Goal: Complete application form: Complete application form

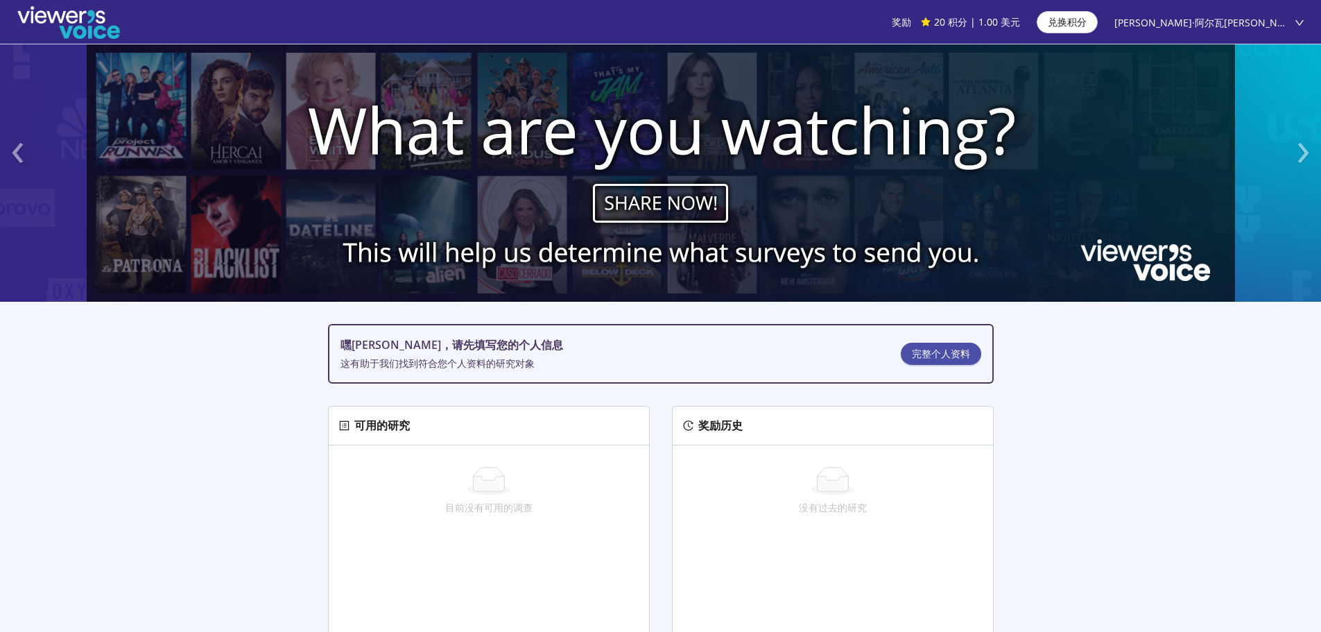
drag, startPoint x: 1154, startPoint y: 35, endPoint x: 1095, endPoint y: 458, distance: 426.5
click at [1095, 458] on section "‹ › 嘿弗朗西斯，请先填写您的个人信息 这有助于我们找到符合您个人资料的研究对象 完整个人资料 可用的研究 目前没有可用的调查 奖励历史 没有过去的研究 附…" at bounding box center [660, 494] width 1321 height 901
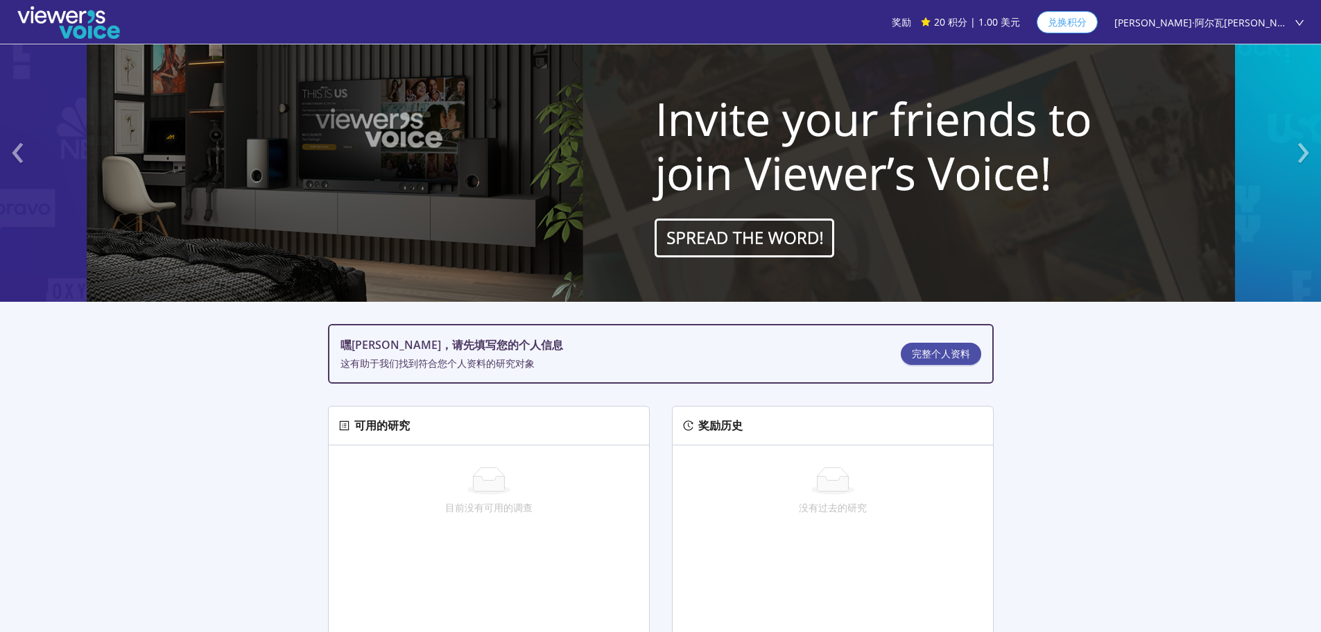
click at [1087, 22] on font "兑换积分" at bounding box center [1067, 21] width 39 height 13
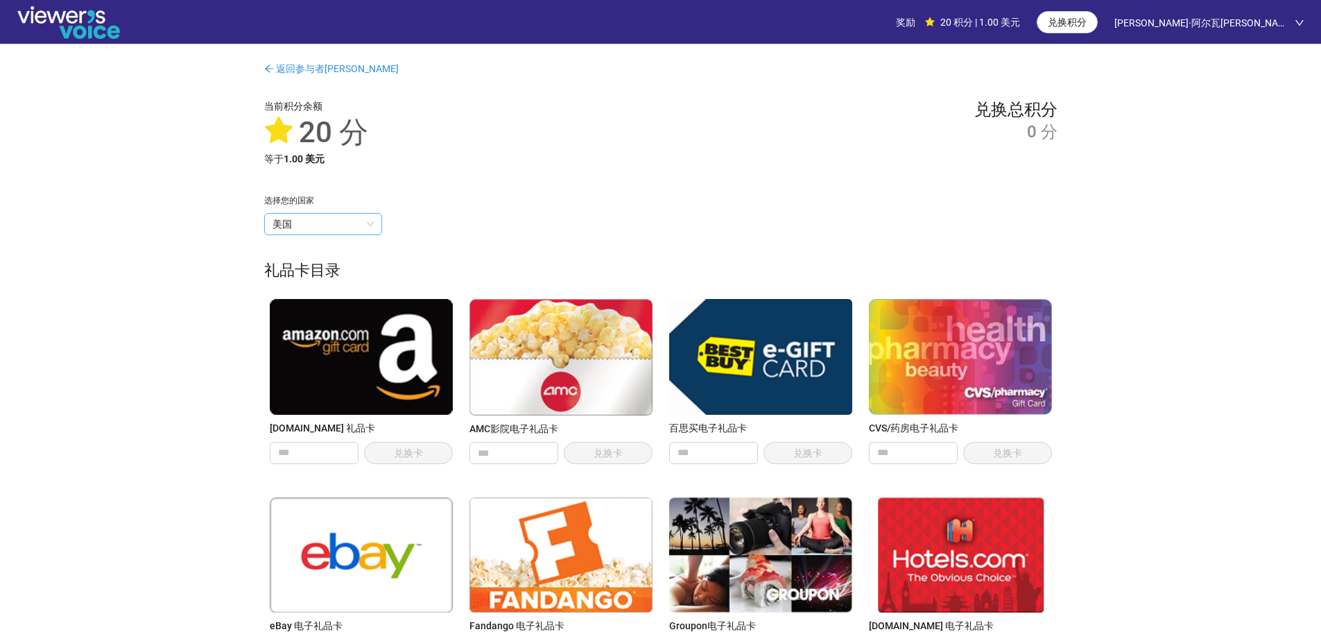
click at [335, 225] on span "美国" at bounding box center [323, 224] width 101 height 21
click at [482, 202] on div "选择您的国家" at bounding box center [661, 200] width 794 height 13
click at [392, 375] on img at bounding box center [361, 356] width 183 height 115
click at [1040, 149] on div "兑换总积分 0 分" at bounding box center [1016, 133] width 83 height 68
click at [354, 351] on img at bounding box center [361, 356] width 183 height 115
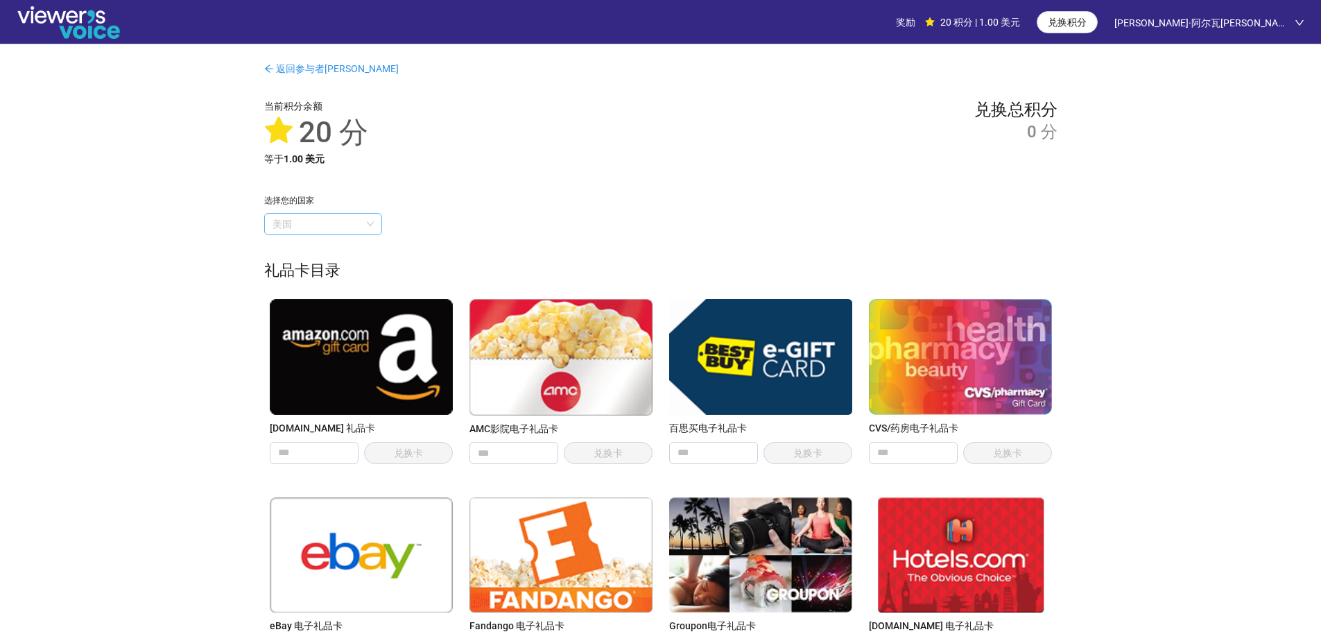
click at [340, 230] on span "美国" at bounding box center [323, 224] width 101 height 21
click at [472, 203] on div "选择您的国家" at bounding box center [661, 200] width 794 height 13
click at [334, 223] on span "美国" at bounding box center [323, 224] width 101 height 21
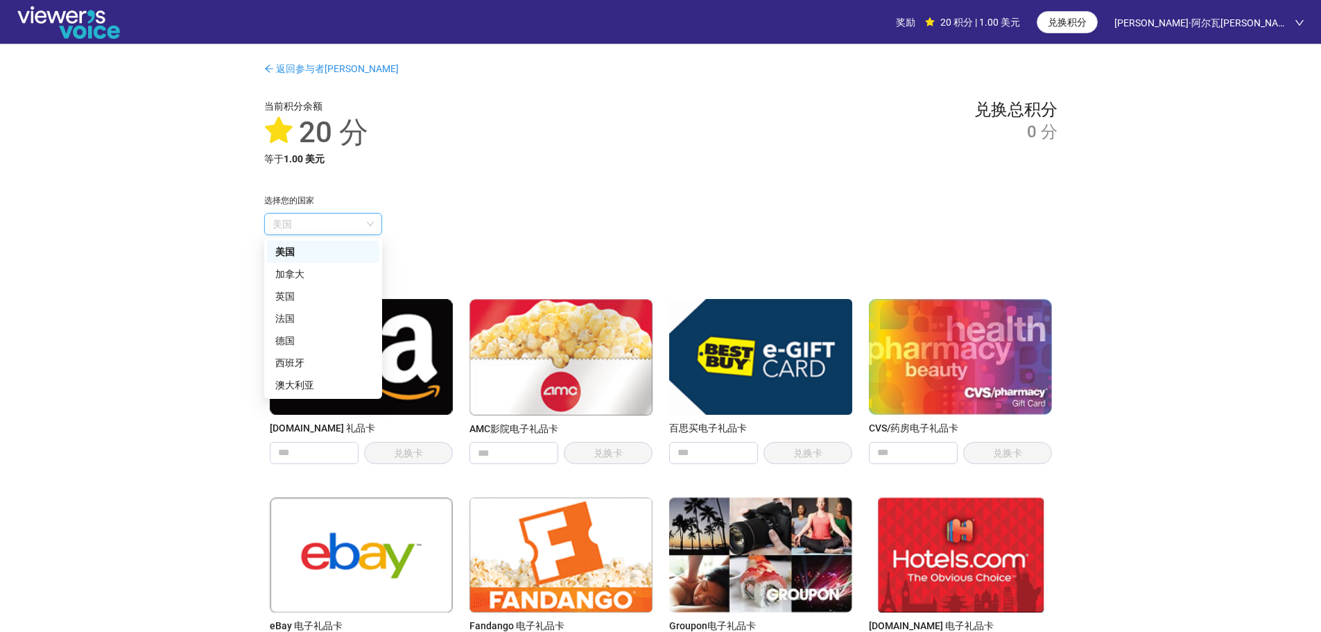
click at [486, 203] on div "选择您的国家" at bounding box center [661, 200] width 794 height 13
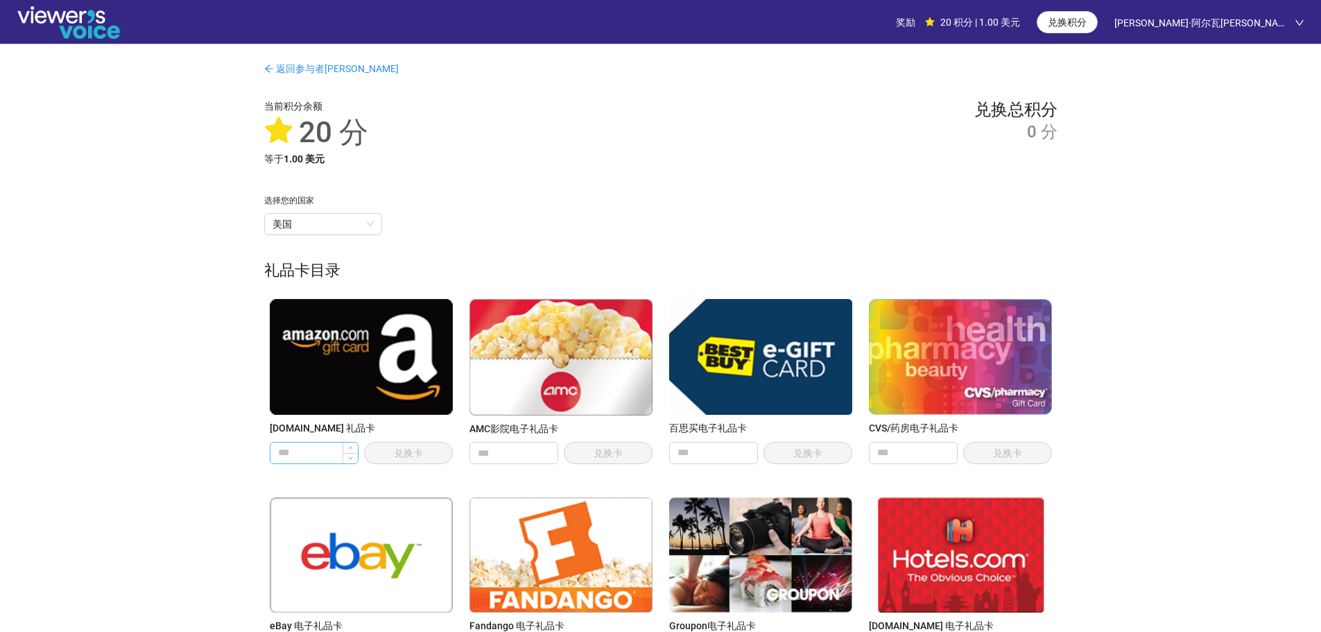
click at [308, 453] on input "number" at bounding box center [314, 453] width 87 height 21
type input "**"
click at [384, 451] on span "兑换卡" at bounding box center [408, 453] width 89 height 22
click at [1294, 25] on div "[PERSON_NAME]斯" at bounding box center [1210, 22] width 190 height 45
drag, startPoint x: 1219, startPoint y: 200, endPoint x: 844, endPoint y: 125, distance: 382.8
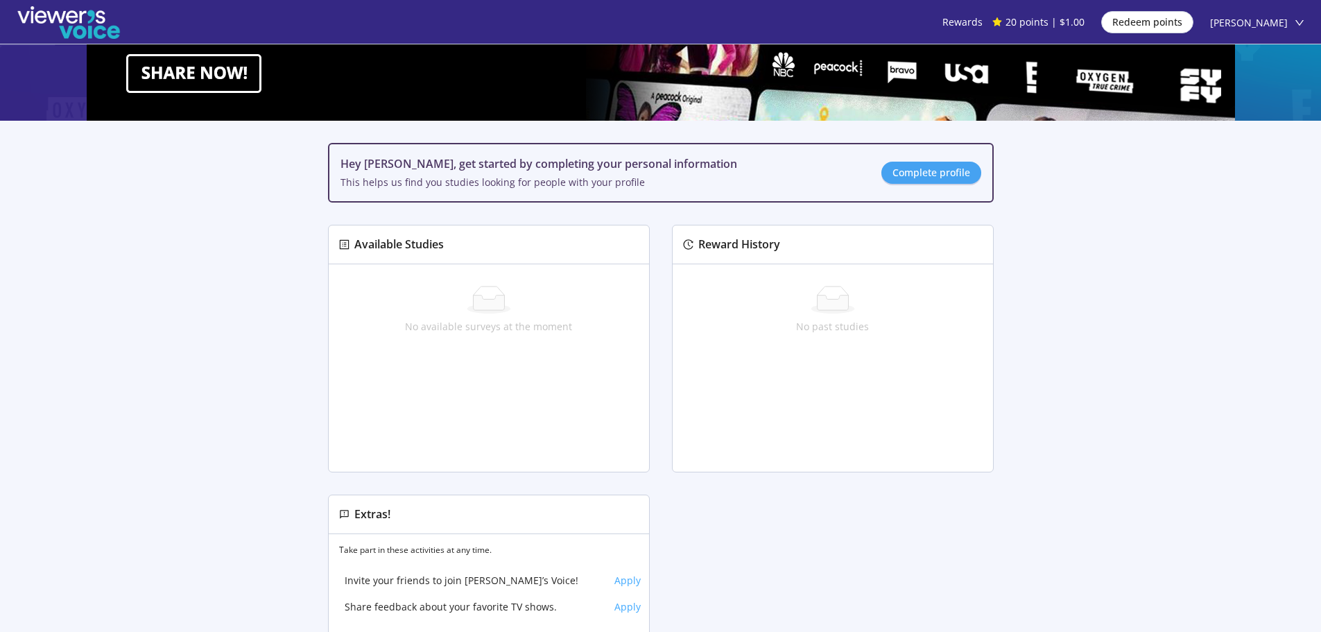
scroll to position [139, 0]
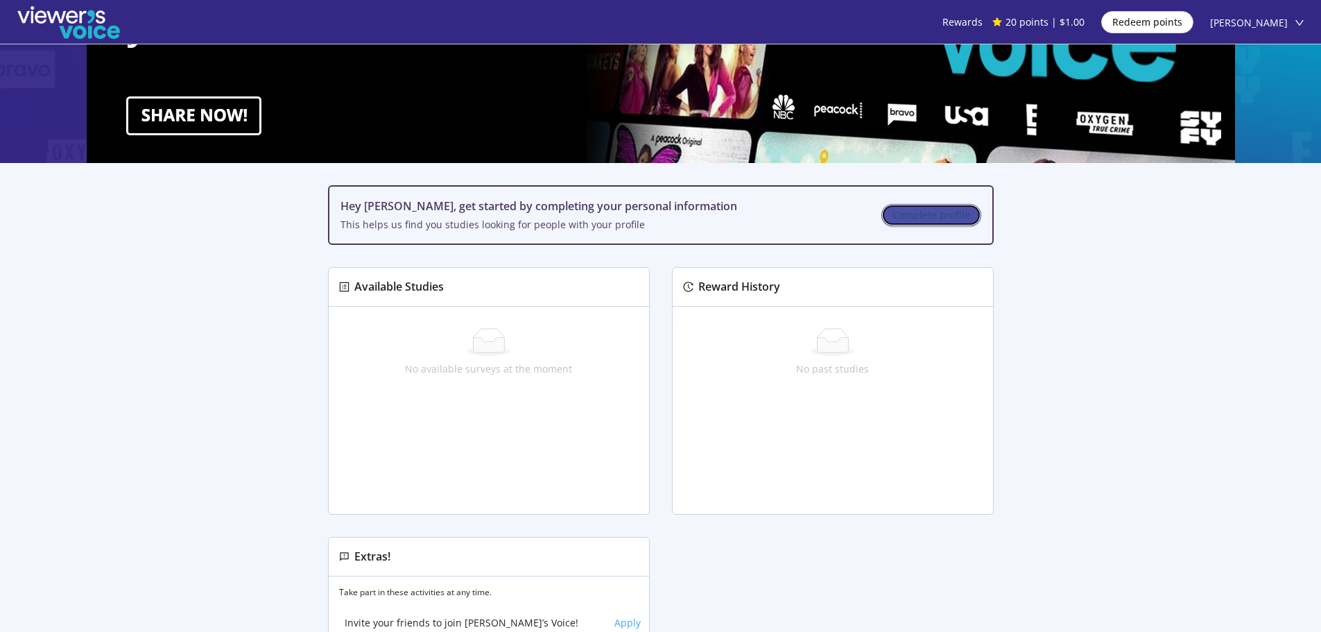
click at [923, 219] on span "Complete profile" at bounding box center [932, 214] width 78 height 15
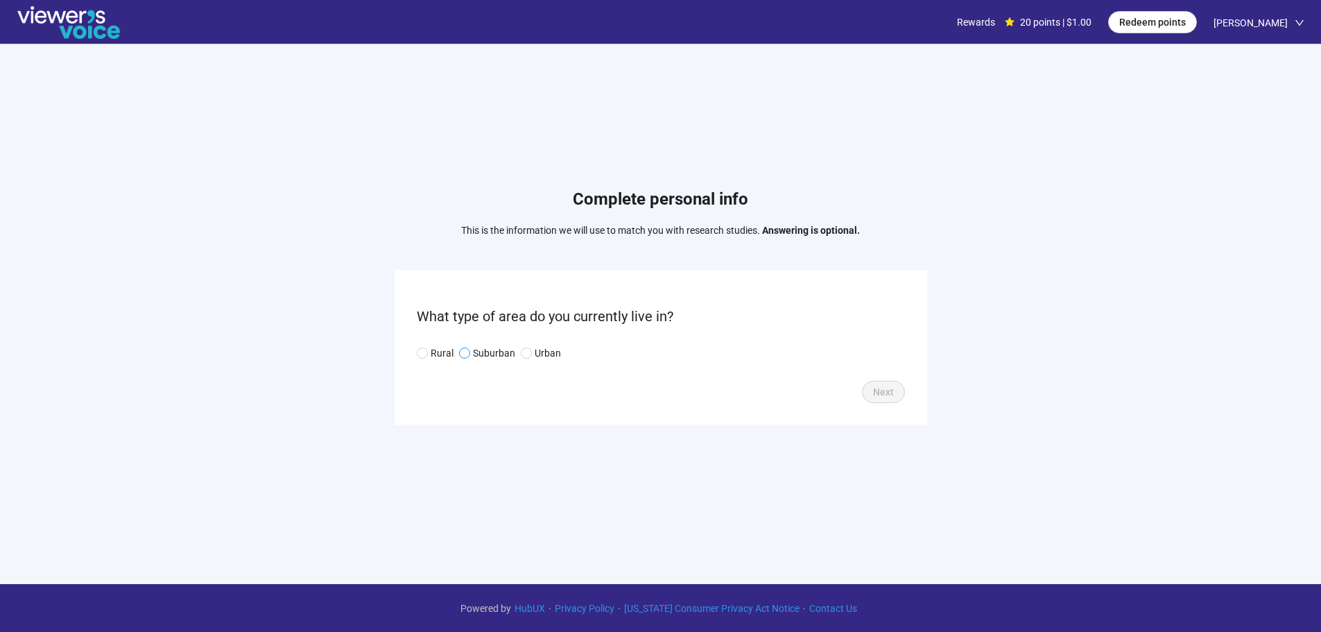
click at [481, 351] on p "Suburban" at bounding box center [494, 352] width 42 height 15
click at [548, 350] on p "Urban" at bounding box center [548, 352] width 26 height 15
click at [879, 388] on span "Next" at bounding box center [883, 391] width 21 height 15
click at [508, 363] on input "search" at bounding box center [661, 353] width 472 height 21
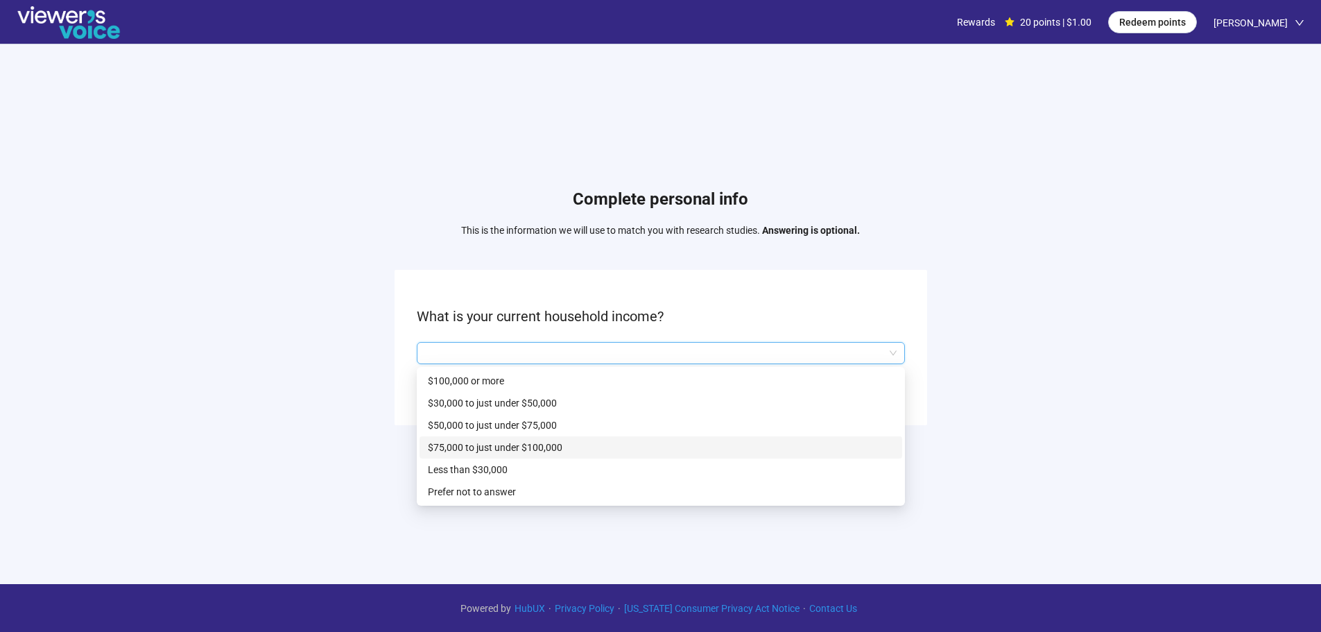
click at [510, 447] on p "$75,000 to just under $100,000" at bounding box center [661, 447] width 466 height 15
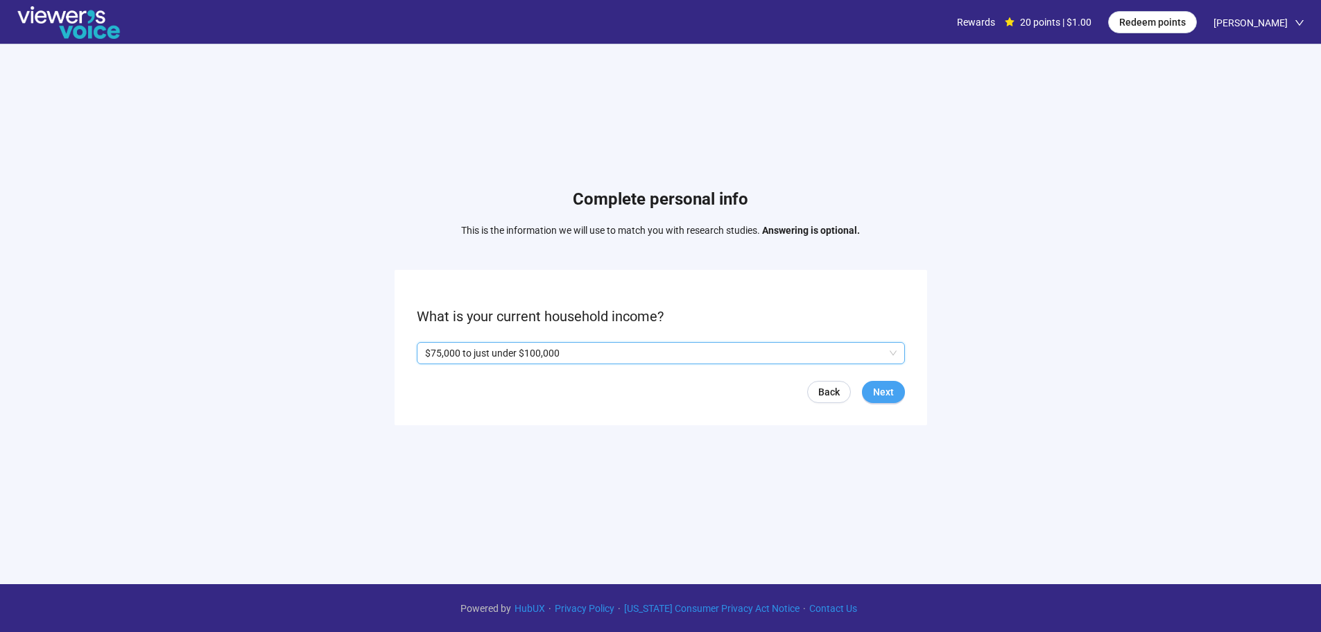
click at [889, 391] on span "Next" at bounding box center [883, 391] width 21 height 15
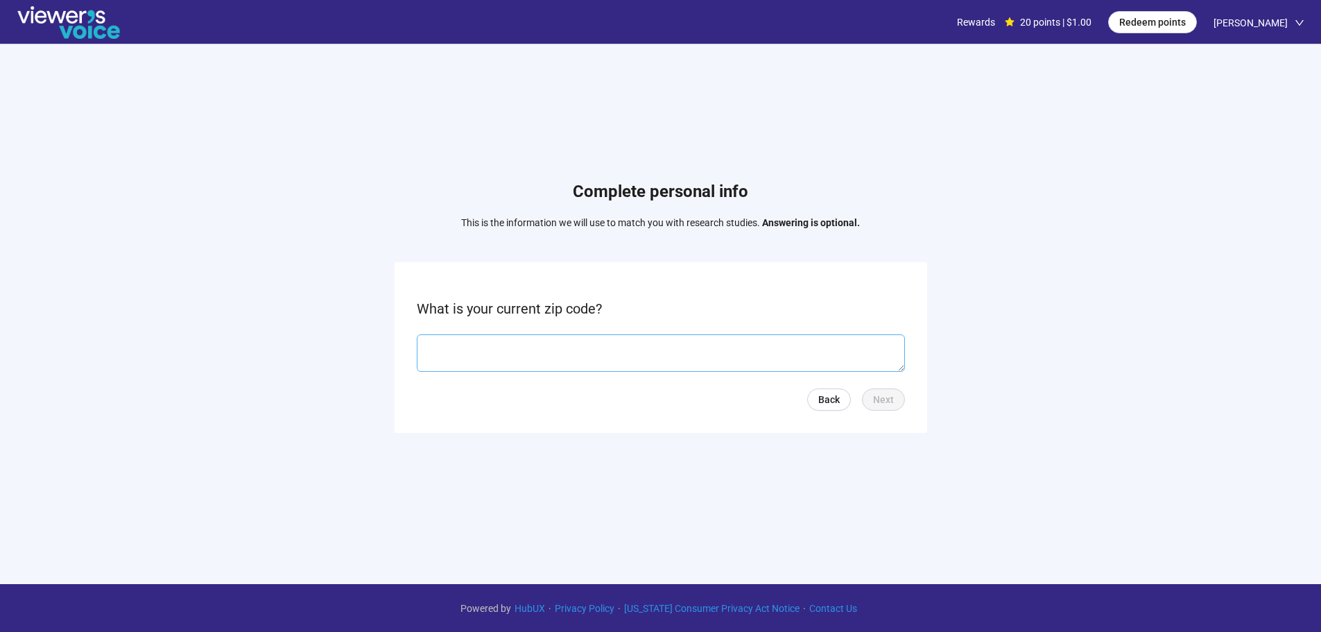
click at [497, 345] on textarea at bounding box center [661, 352] width 488 height 37
drag, startPoint x: 290, startPoint y: 402, endPoint x: 335, endPoint y: 396, distance: 45.5
click at [291, 402] on div "Complete personal info This is the information we will use to match you with re…" at bounding box center [660, 309] width 1321 height 531
click at [452, 354] on textarea at bounding box center [661, 352] width 488 height 37
type textarea "*****"
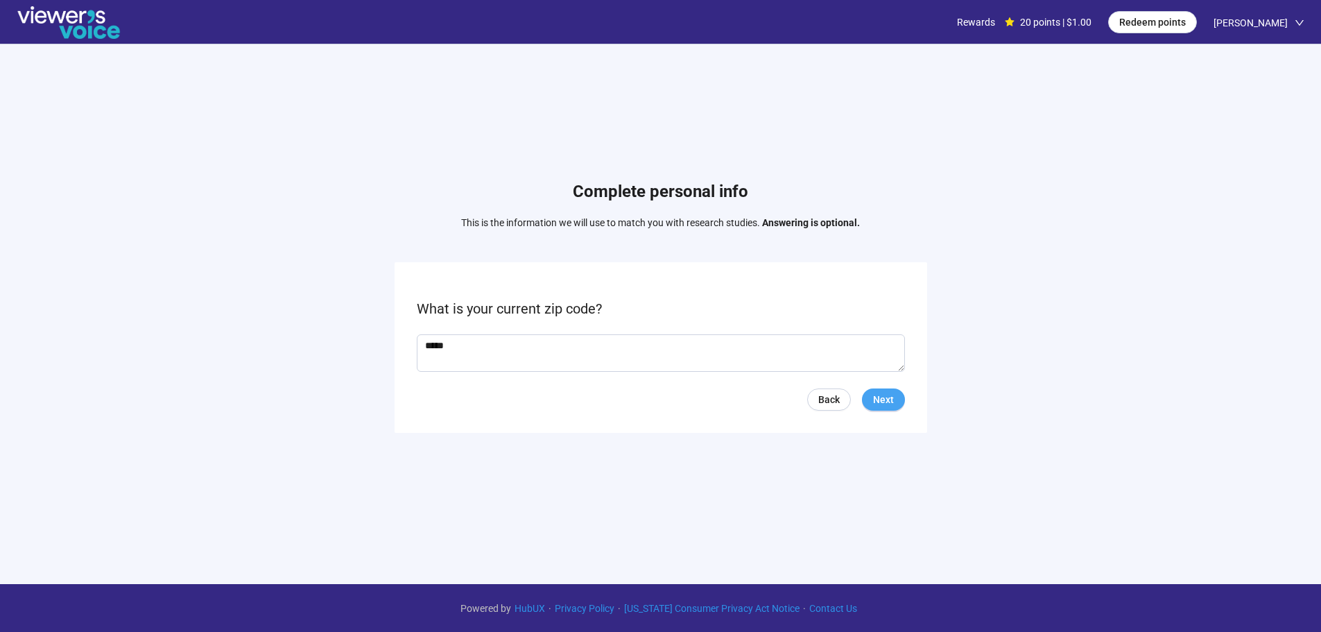
click at [886, 401] on span "Next" at bounding box center [883, 399] width 21 height 15
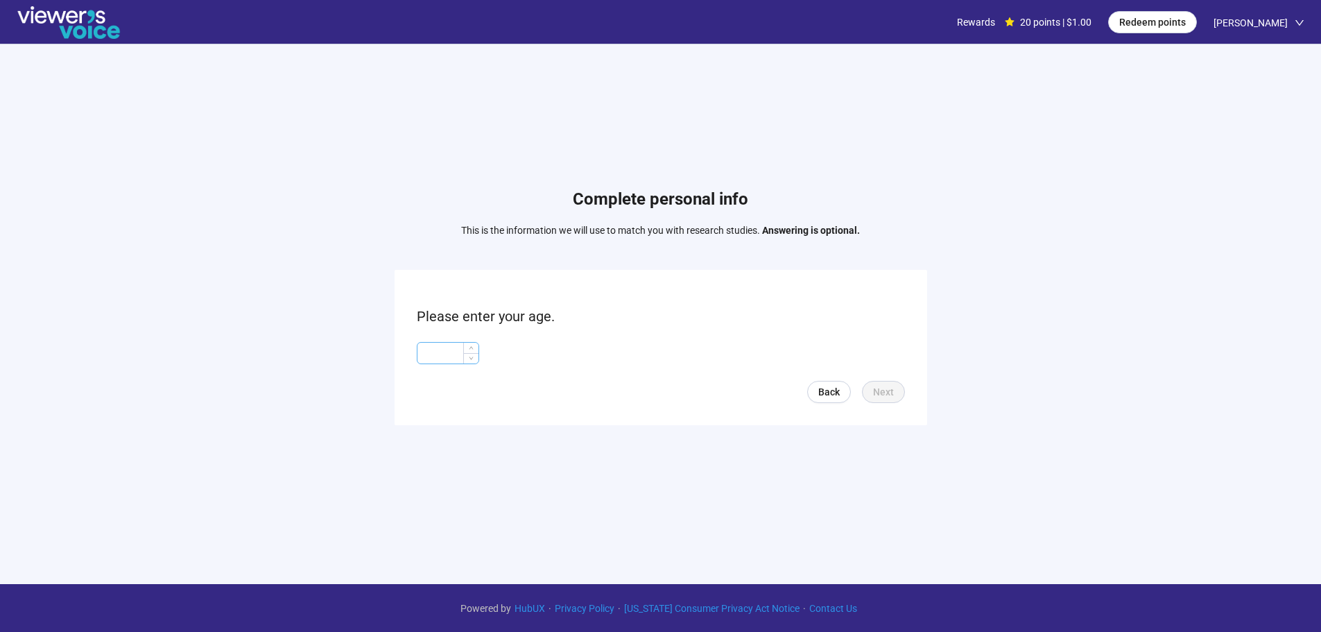
drag, startPoint x: 461, startPoint y: 357, endPoint x: 468, endPoint y: 358, distance: 7.0
click at [461, 358] on input at bounding box center [448, 353] width 61 height 21
type input "**"
click at [901, 393] on button "Next" at bounding box center [883, 392] width 43 height 22
click at [553, 348] on input "search" at bounding box center [661, 353] width 472 height 21
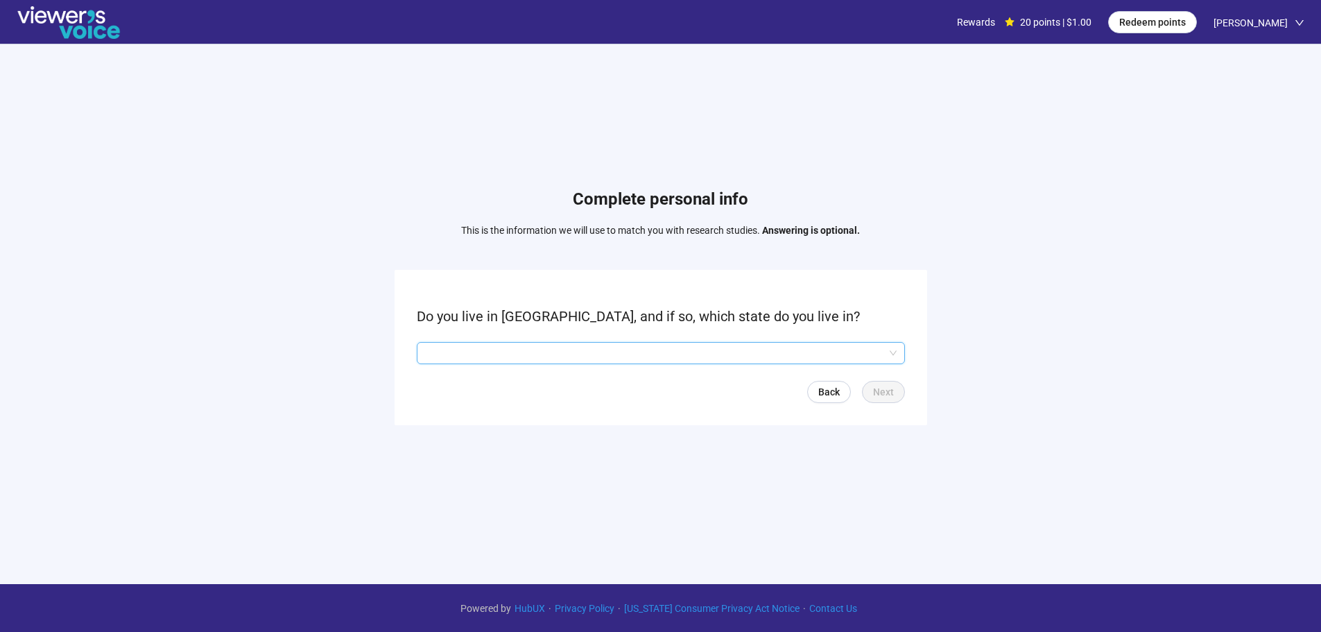
click at [453, 362] on input "search" at bounding box center [661, 353] width 472 height 21
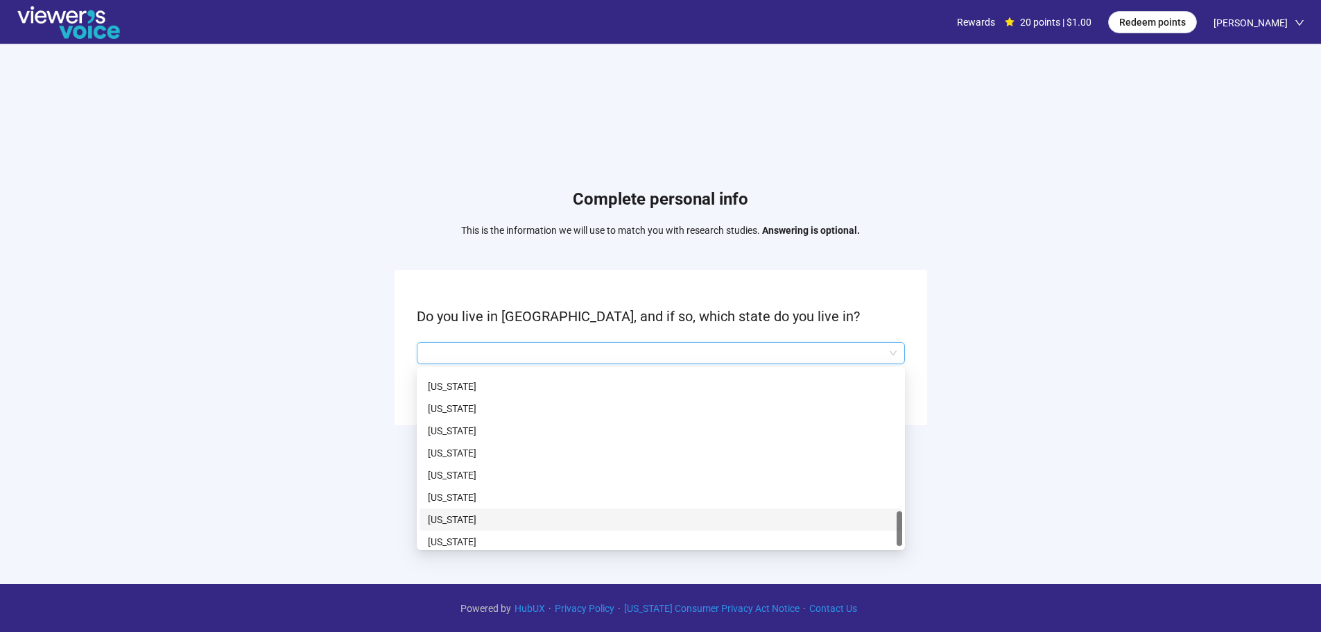
scroll to position [955, 0]
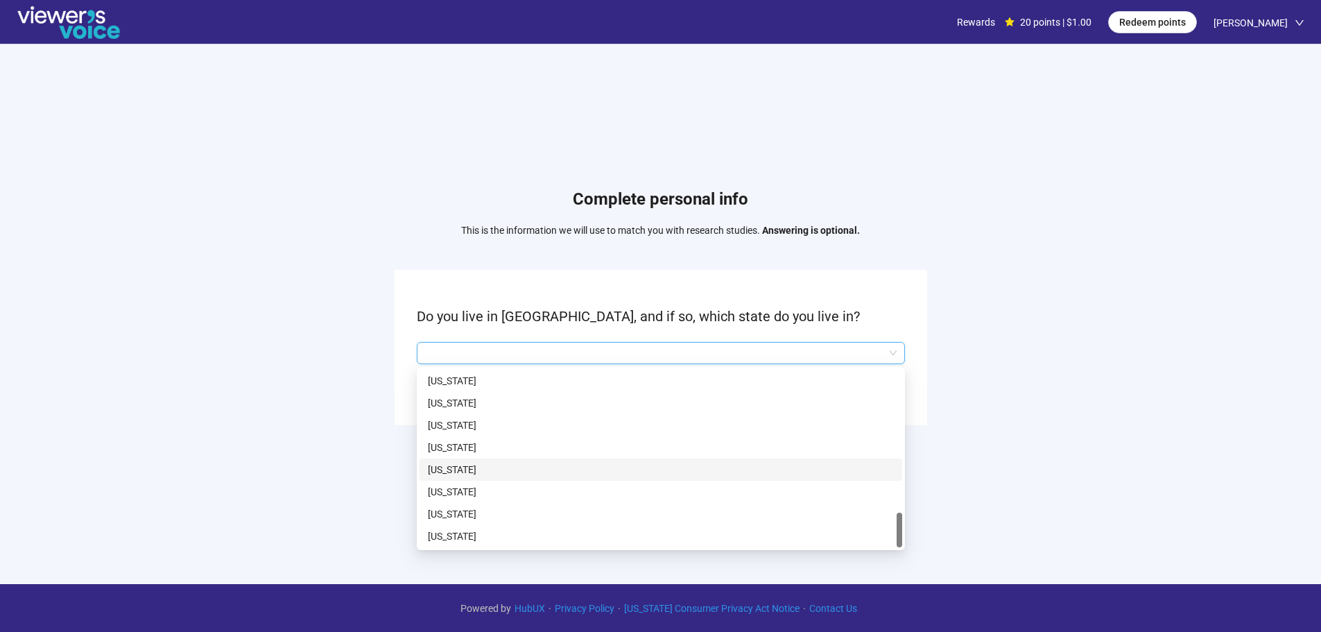
click at [463, 459] on div "[US_STATE]" at bounding box center [661, 470] width 483 height 22
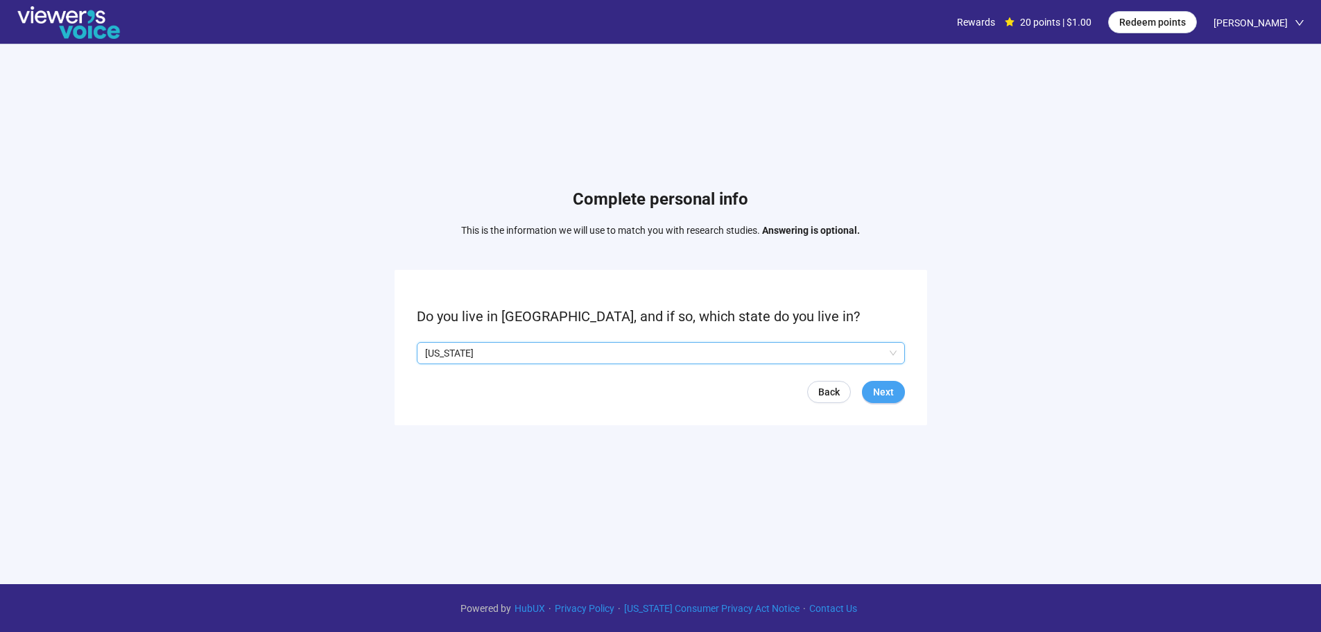
click at [877, 391] on span "Next" at bounding box center [883, 391] width 21 height 15
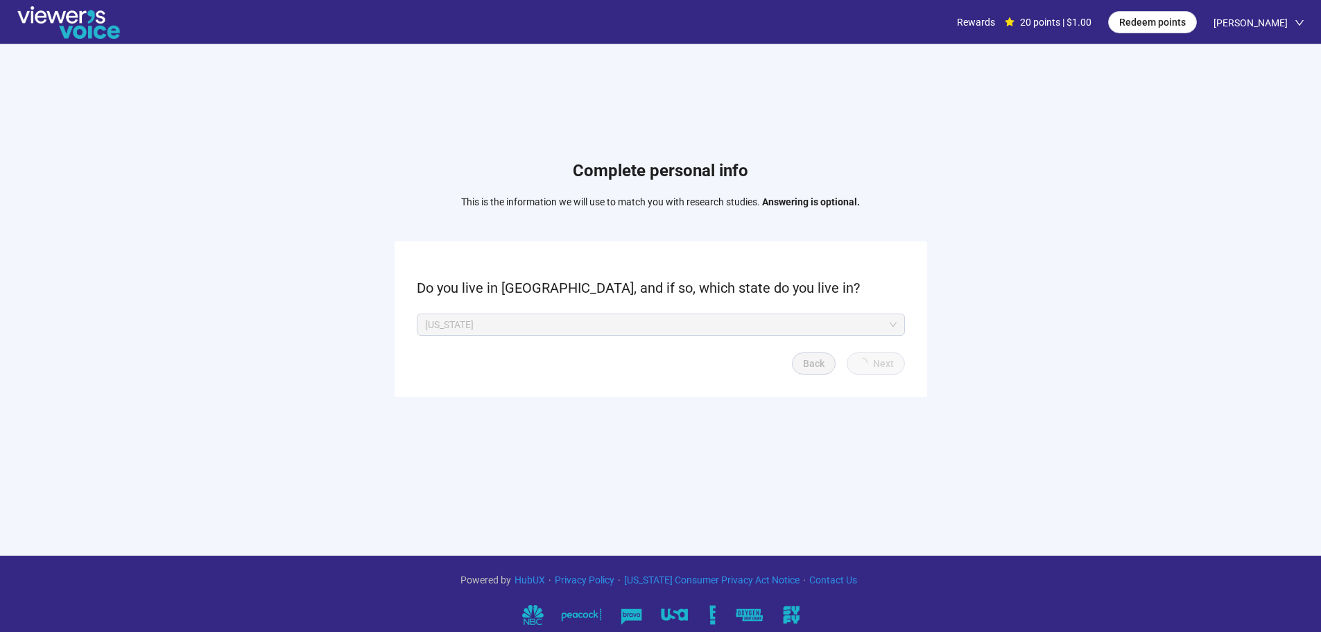
scroll to position [43, 0]
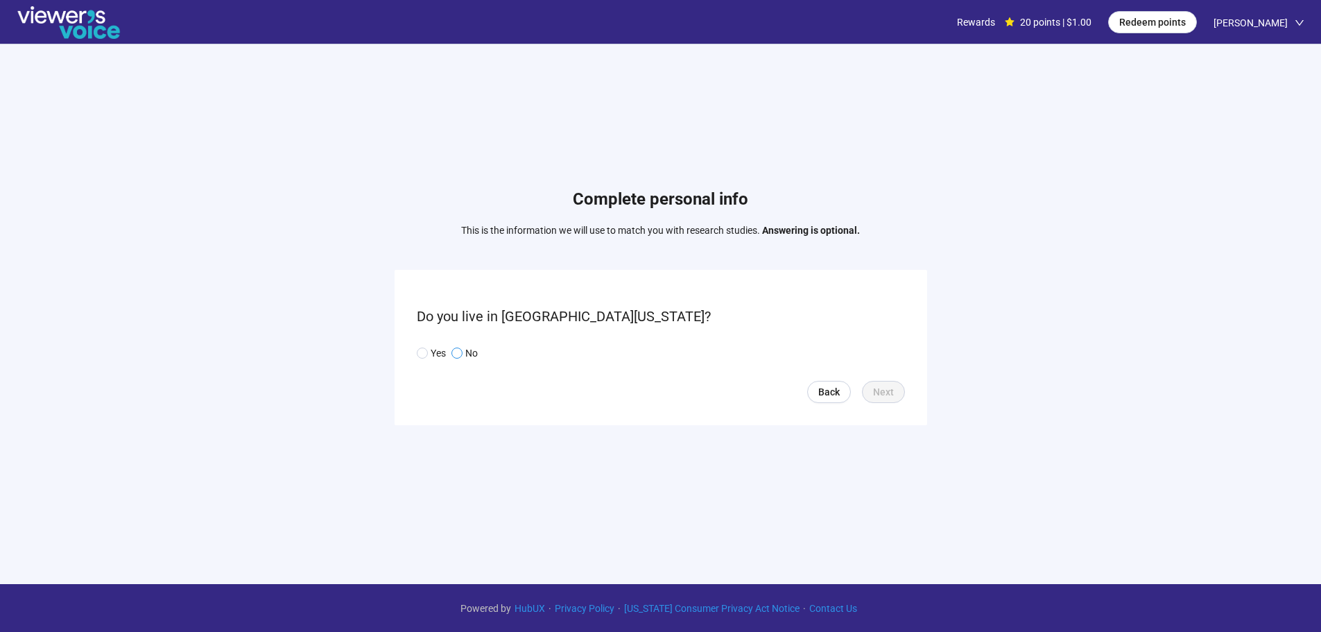
click at [467, 351] on p "No" at bounding box center [471, 352] width 12 height 15
click at [892, 398] on span "Next" at bounding box center [883, 391] width 21 height 15
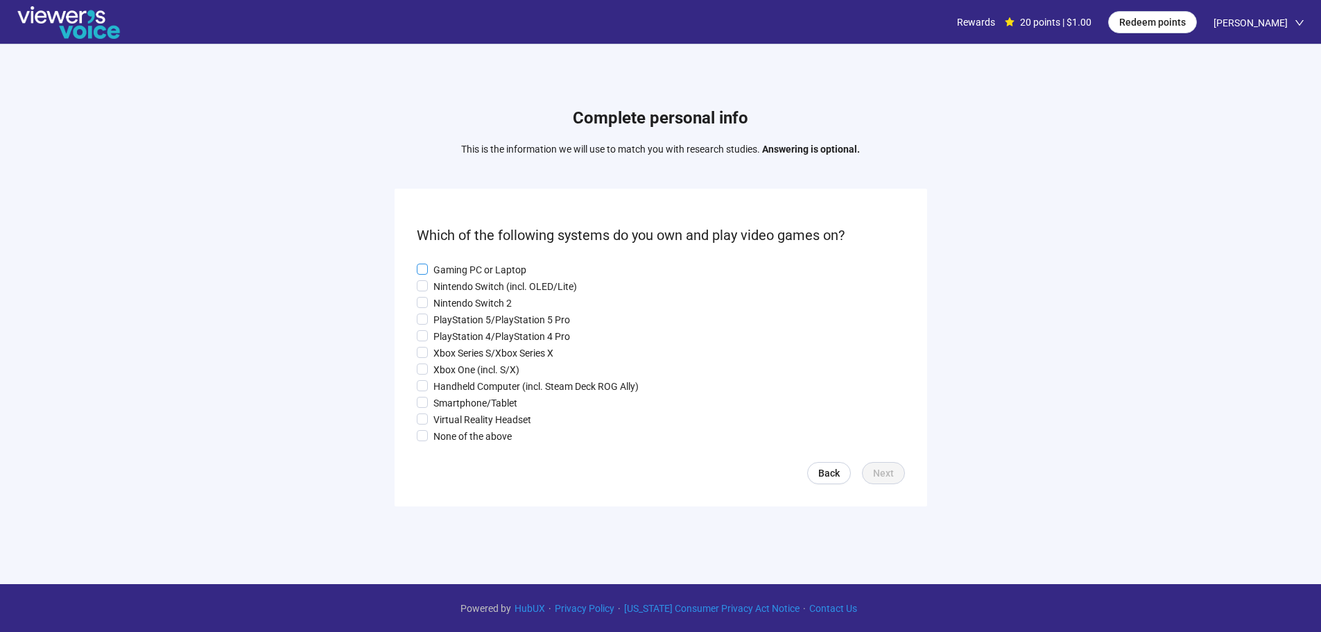
drag, startPoint x: 470, startPoint y: 271, endPoint x: 464, endPoint y: 293, distance: 23.1
click at [470, 271] on p "Gaming PC or Laptop" at bounding box center [480, 269] width 93 height 15
click at [464, 296] on label "Nintendo Switch 2" at bounding box center [661, 303] width 488 height 15
drag, startPoint x: 464, startPoint y: 305, endPoint x: 461, endPoint y: 318, distance: 13.5
click at [464, 307] on p "Nintendo Switch 2" at bounding box center [473, 303] width 78 height 15
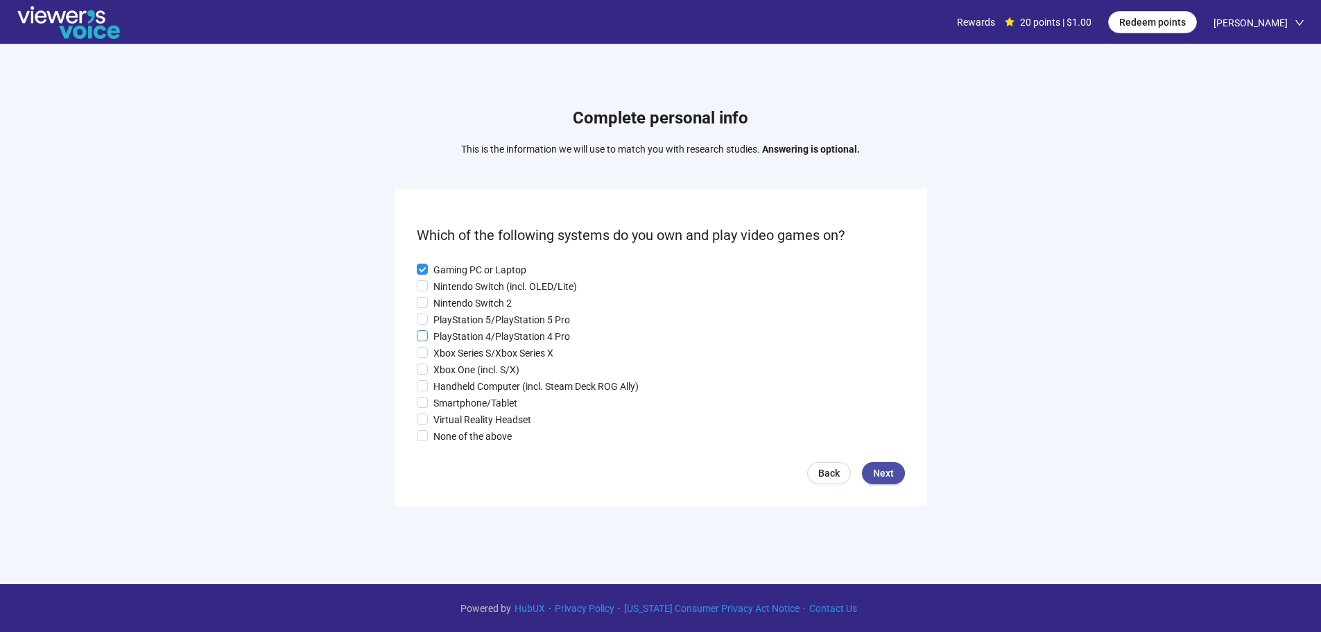
drag, startPoint x: 461, startPoint y: 320, endPoint x: 458, endPoint y: 343, distance: 23.8
click at [461, 323] on p "PlayStation 5/PlayStation 5 Pro" at bounding box center [502, 319] width 137 height 15
click at [458, 344] on div "Gaming PC or Laptop Nintendo Switch (incl. OLED/Lite) Nintendo Switch 2 PlaySta…" at bounding box center [661, 353] width 488 height 182
drag, startPoint x: 445, startPoint y: 392, endPoint x: 445, endPoint y: 405, distance: 13.2
click at [445, 393] on p "Handheld Computer (incl. Steam Deck ROG Ally)" at bounding box center [536, 386] width 205 height 15
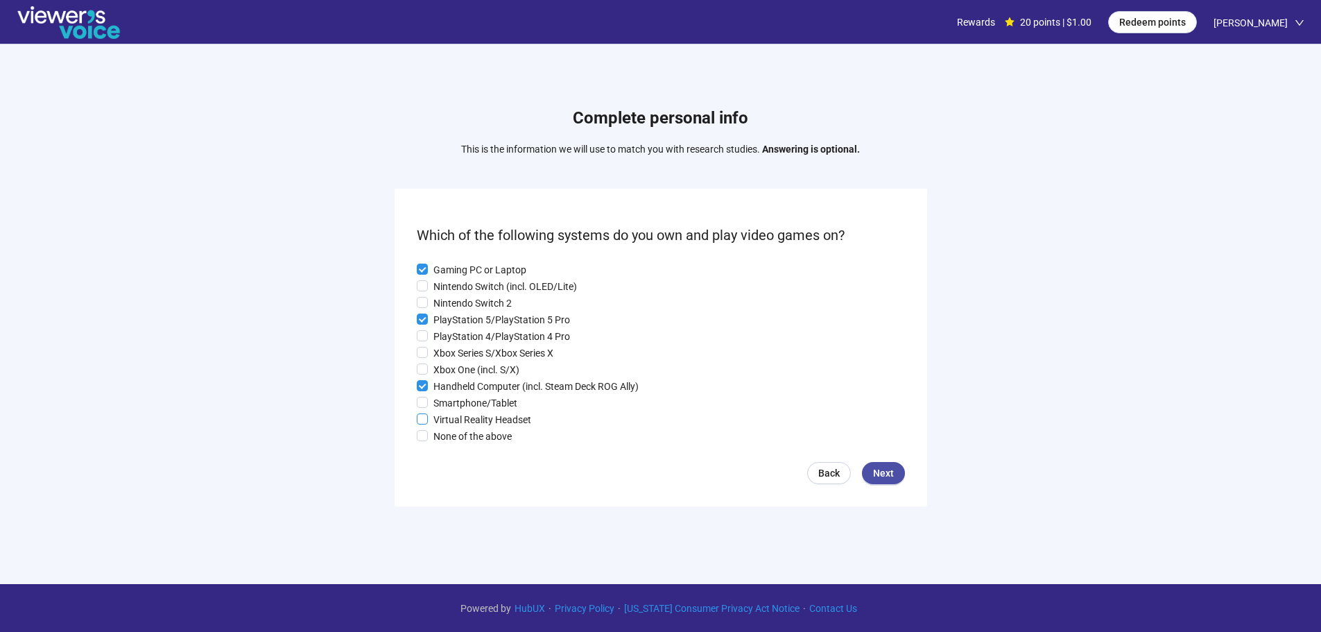
click at [443, 419] on p "Virtual Reality Headset" at bounding box center [483, 419] width 98 height 15
click at [444, 359] on p "Xbox Series S/Xbox Series X" at bounding box center [494, 352] width 120 height 15
click at [445, 338] on p "PlayStation 4/PlayStation 4 Pro" at bounding box center [502, 336] width 137 height 15
click at [445, 360] on p "Xbox Series S/Xbox Series X" at bounding box center [494, 352] width 120 height 15
click at [453, 279] on p "Nintendo Switch (incl. OLED/Lite)" at bounding box center [506, 286] width 144 height 15
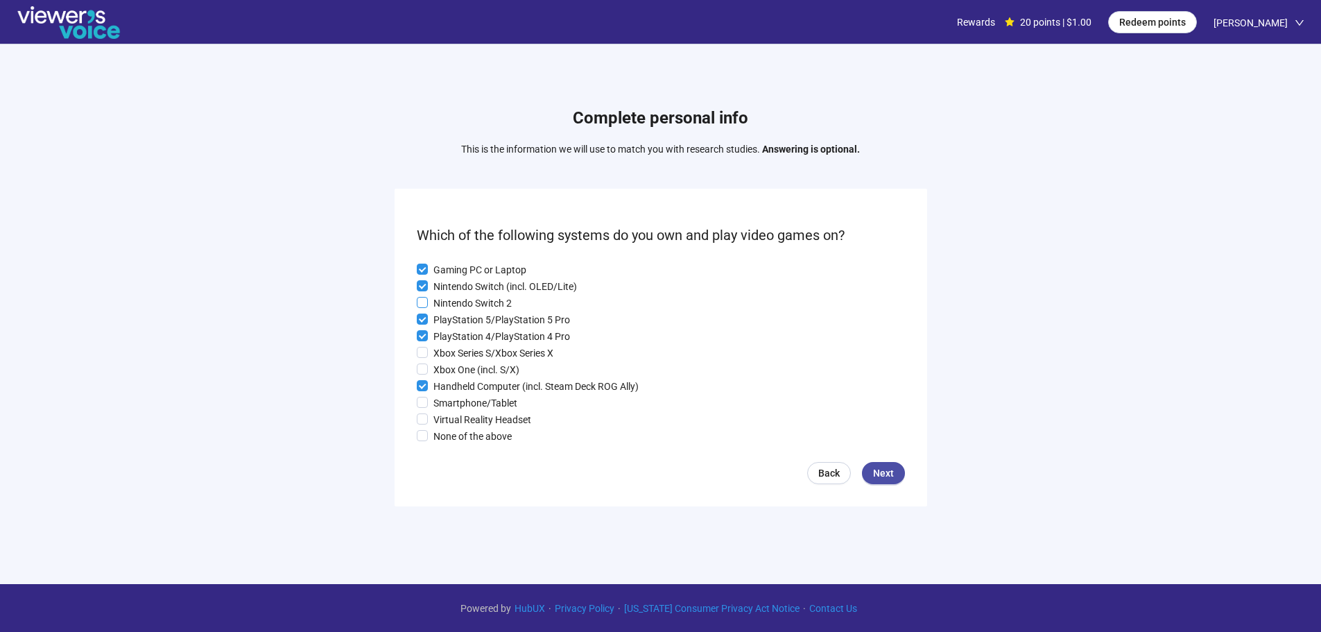
click at [447, 298] on p "Nintendo Switch 2" at bounding box center [473, 303] width 78 height 15
click at [451, 366] on p "Xbox One (incl. S/X)" at bounding box center [477, 369] width 86 height 15
click at [455, 353] on p "Xbox Series S/Xbox Series X" at bounding box center [494, 352] width 120 height 15
click at [458, 415] on p "Virtual Reality Headset" at bounding box center [483, 419] width 98 height 15
click at [463, 403] on p "Smartphone/Tablet" at bounding box center [476, 402] width 84 height 15
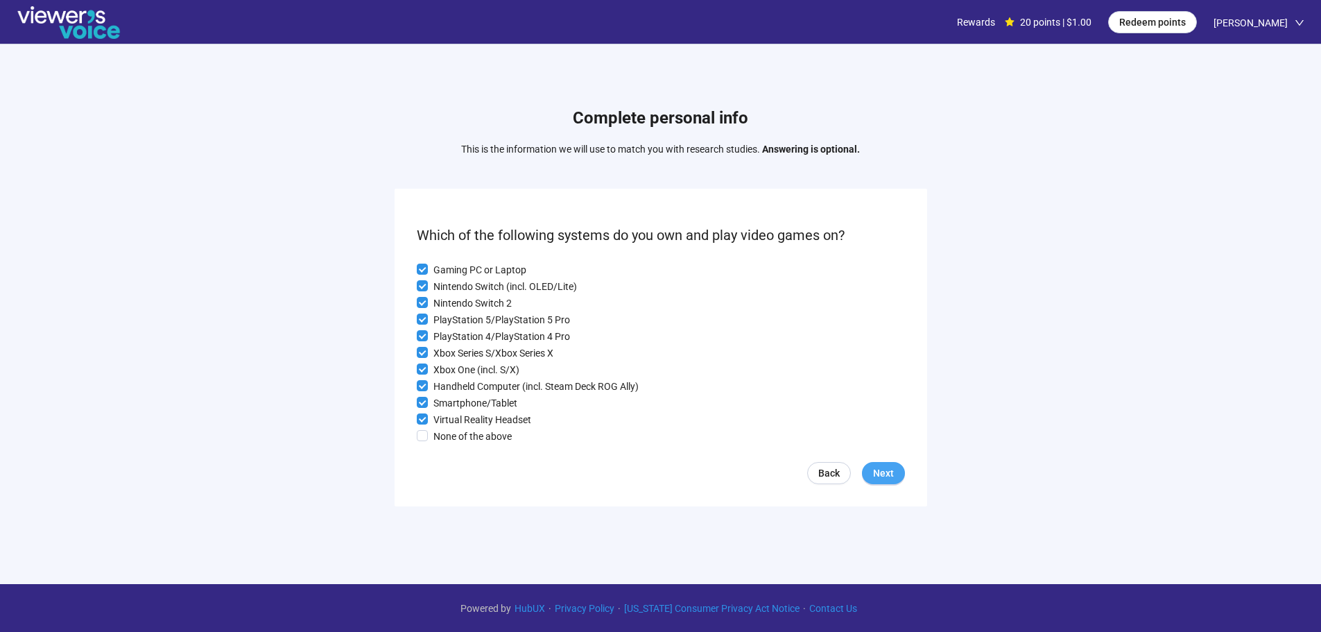
click at [870, 475] on button "Next" at bounding box center [883, 473] width 43 height 22
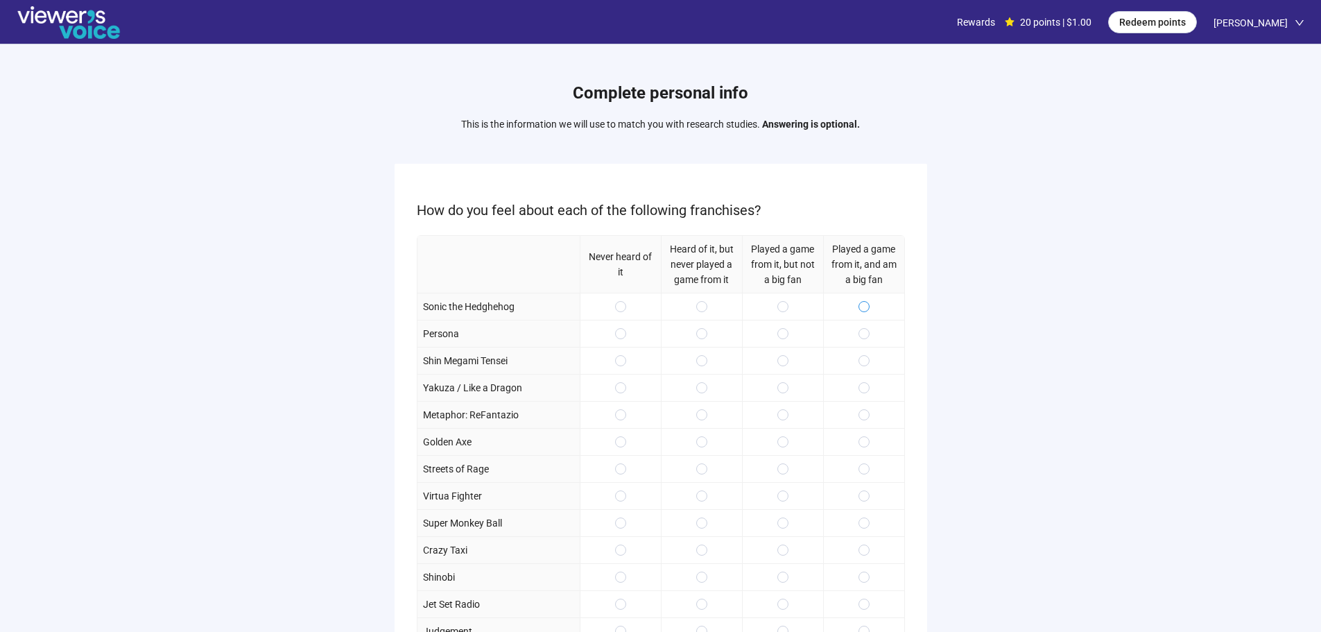
click at [862, 303] on span at bounding box center [864, 306] width 11 height 11
drag, startPoint x: 861, startPoint y: 302, endPoint x: 780, endPoint y: 352, distance: 94.3
click at [778, 336] on span at bounding box center [783, 333] width 11 height 11
click at [784, 367] on label at bounding box center [783, 360] width 11 height 15
drag, startPoint x: 786, startPoint y: 397, endPoint x: 783, endPoint y: 369, distance: 27.9
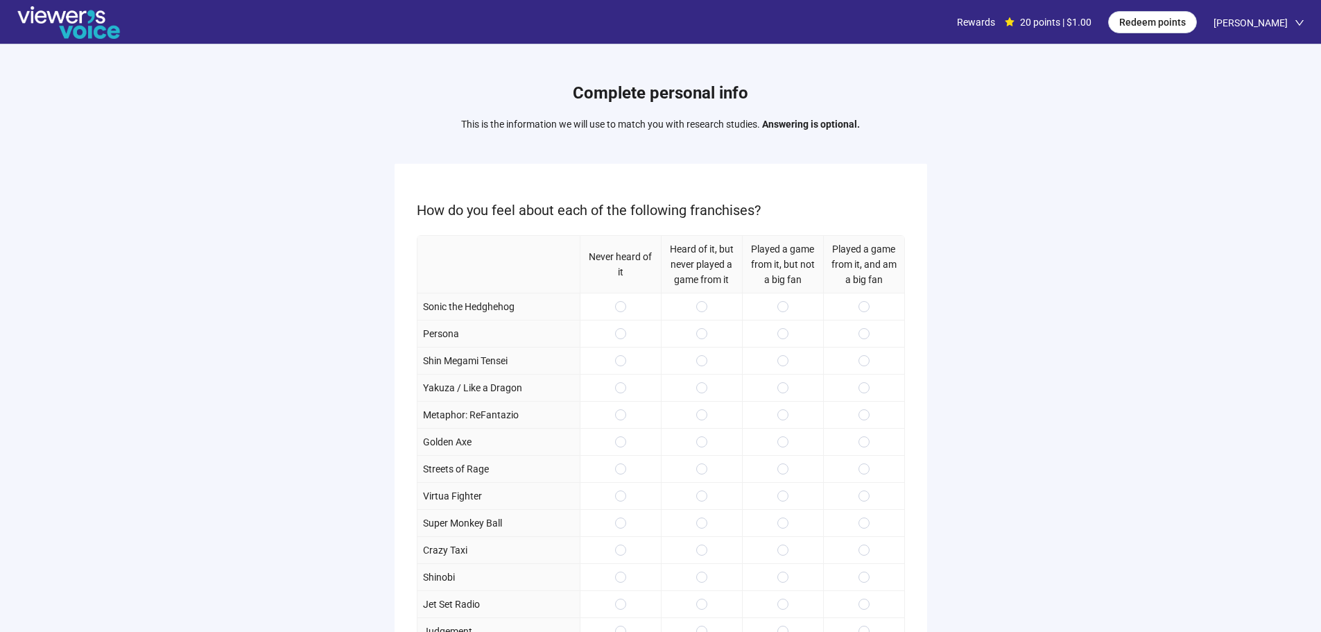
click at [786, 397] on div at bounding box center [782, 387] width 81 height 27
drag, startPoint x: 778, startPoint y: 336, endPoint x: 789, endPoint y: 353, distance: 20.2
click at [778, 334] on span at bounding box center [783, 333] width 11 height 11
click at [790, 356] on div at bounding box center [782, 360] width 81 height 27
click at [785, 382] on span at bounding box center [783, 387] width 11 height 11
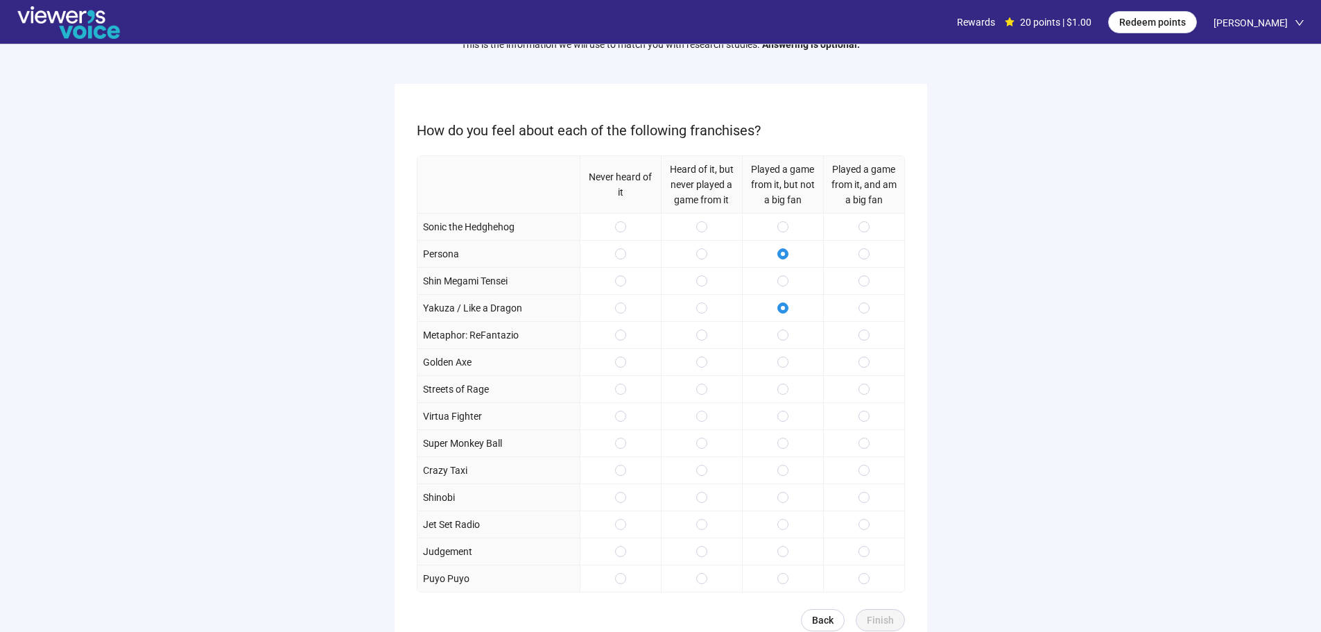
scroll to position [139, 0]
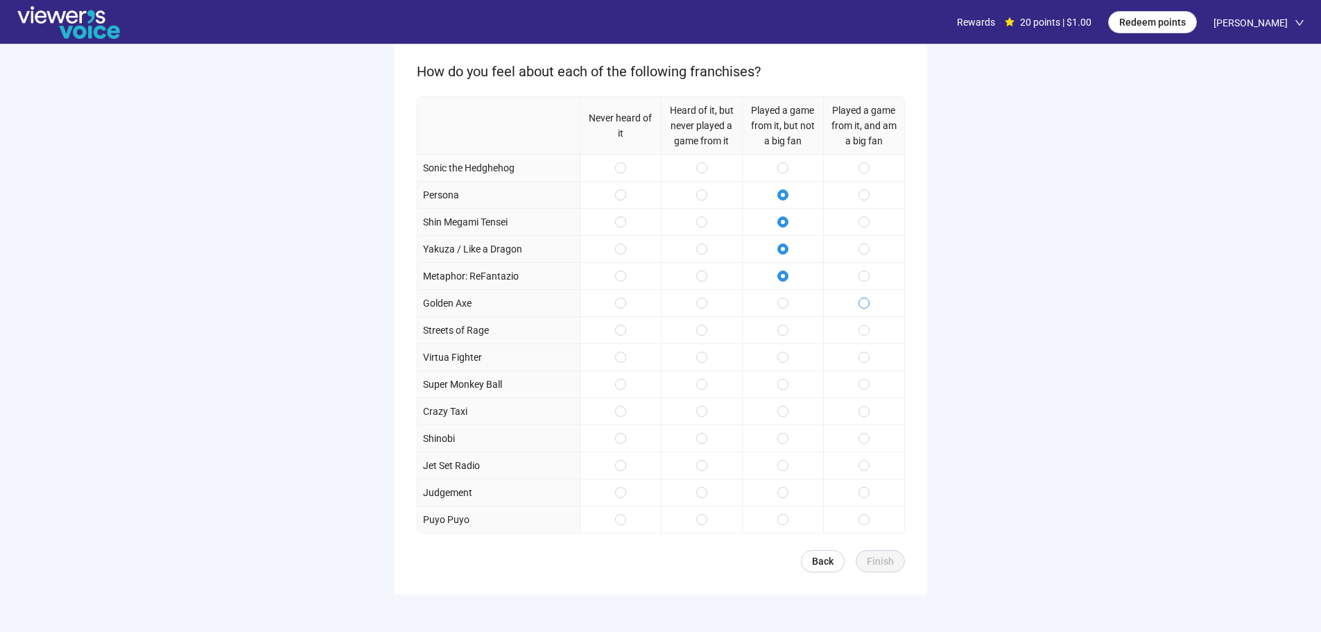
click at [860, 305] on span at bounding box center [864, 303] width 11 height 11
drag, startPoint x: 865, startPoint y: 343, endPoint x: 866, endPoint y: 350, distance: 7.8
click at [865, 348] on div "Never heard of it Heard of it, but never played a game from it Played a game fr…" at bounding box center [661, 314] width 488 height 437
click at [863, 392] on label at bounding box center [864, 384] width 11 height 15
click at [788, 442] on span at bounding box center [783, 438] width 11 height 11
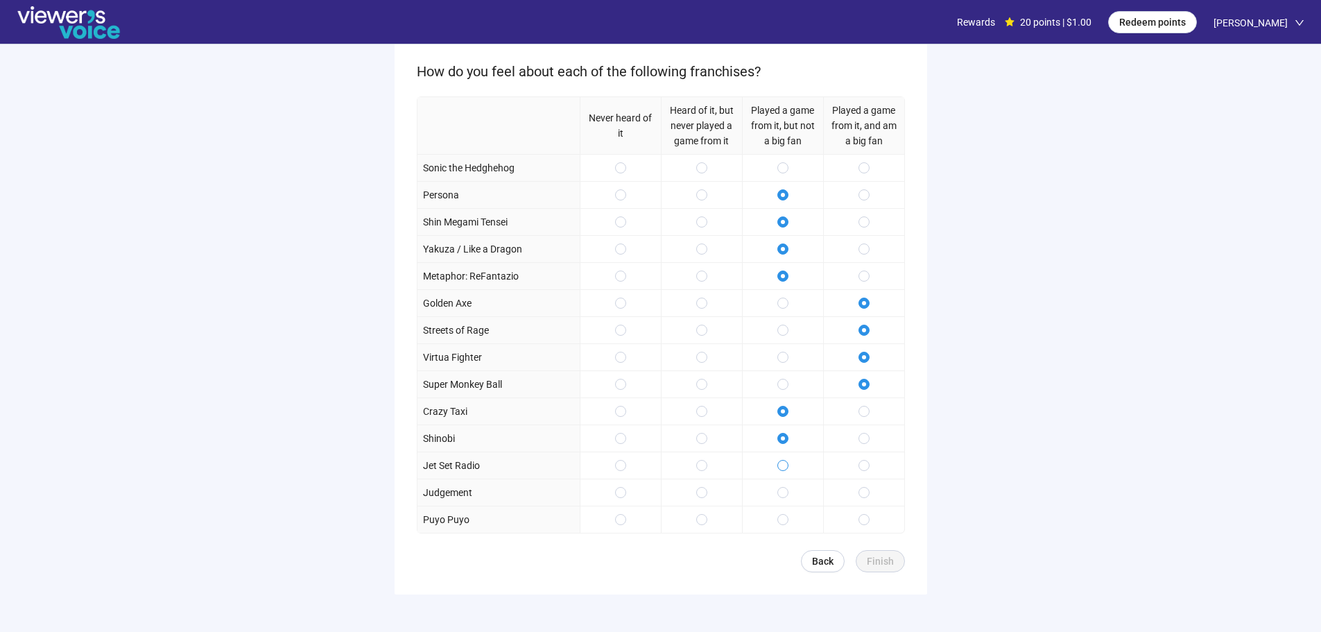
drag, startPoint x: 788, startPoint y: 459, endPoint x: 788, endPoint y: 467, distance: 7.6
click at [788, 463] on label at bounding box center [783, 465] width 11 height 15
click at [787, 476] on div at bounding box center [782, 465] width 81 height 27
click at [859, 495] on span at bounding box center [864, 492] width 11 height 11
click at [859, 522] on span at bounding box center [864, 519] width 11 height 11
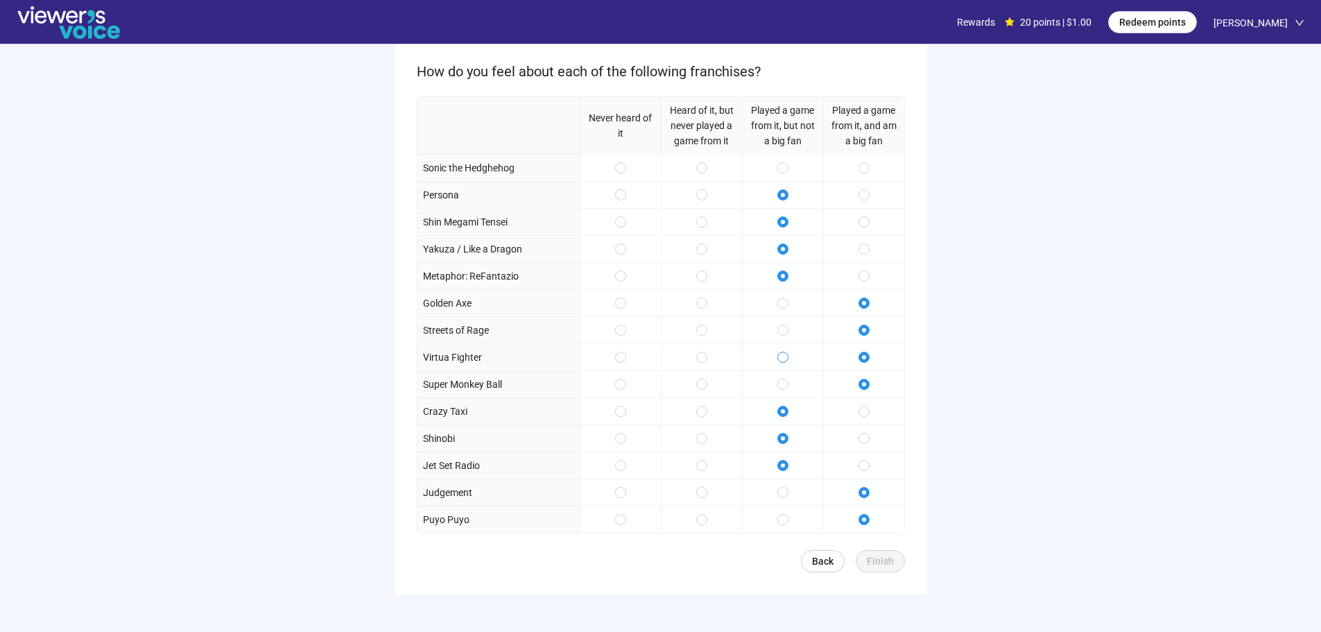
click at [787, 357] on span at bounding box center [783, 357] width 11 height 11
click at [778, 166] on span at bounding box center [783, 167] width 11 height 11
click at [884, 554] on span "Finish" at bounding box center [880, 561] width 27 height 15
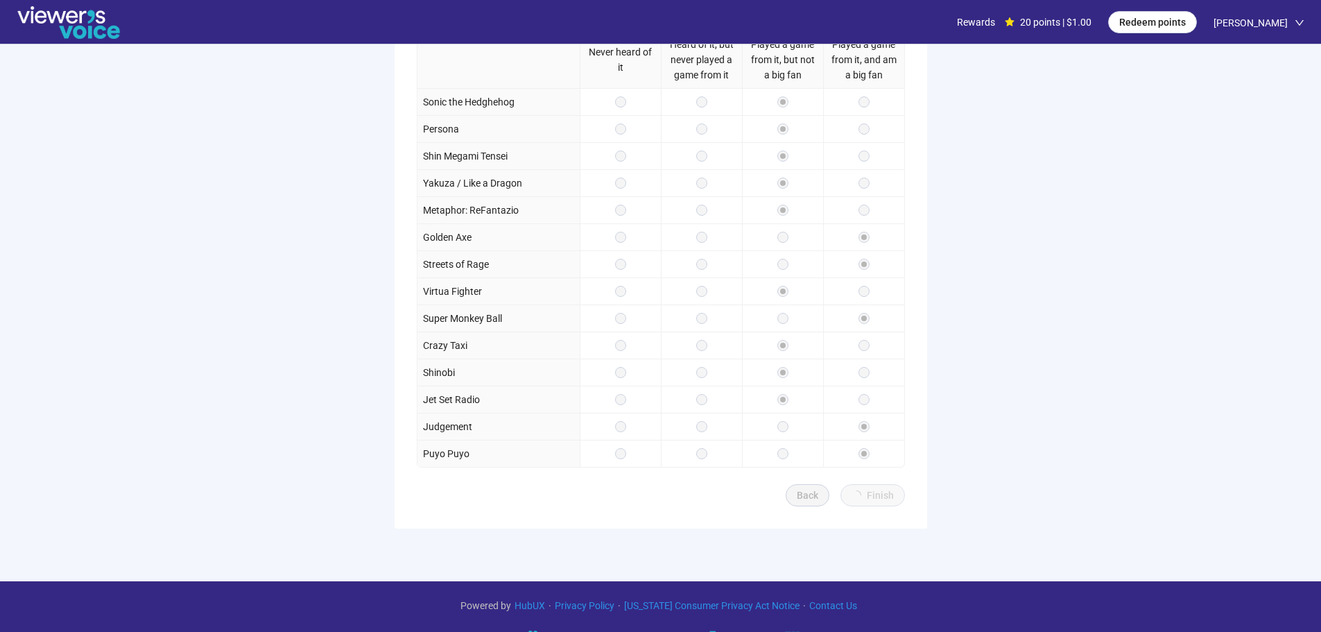
scroll to position [208, 0]
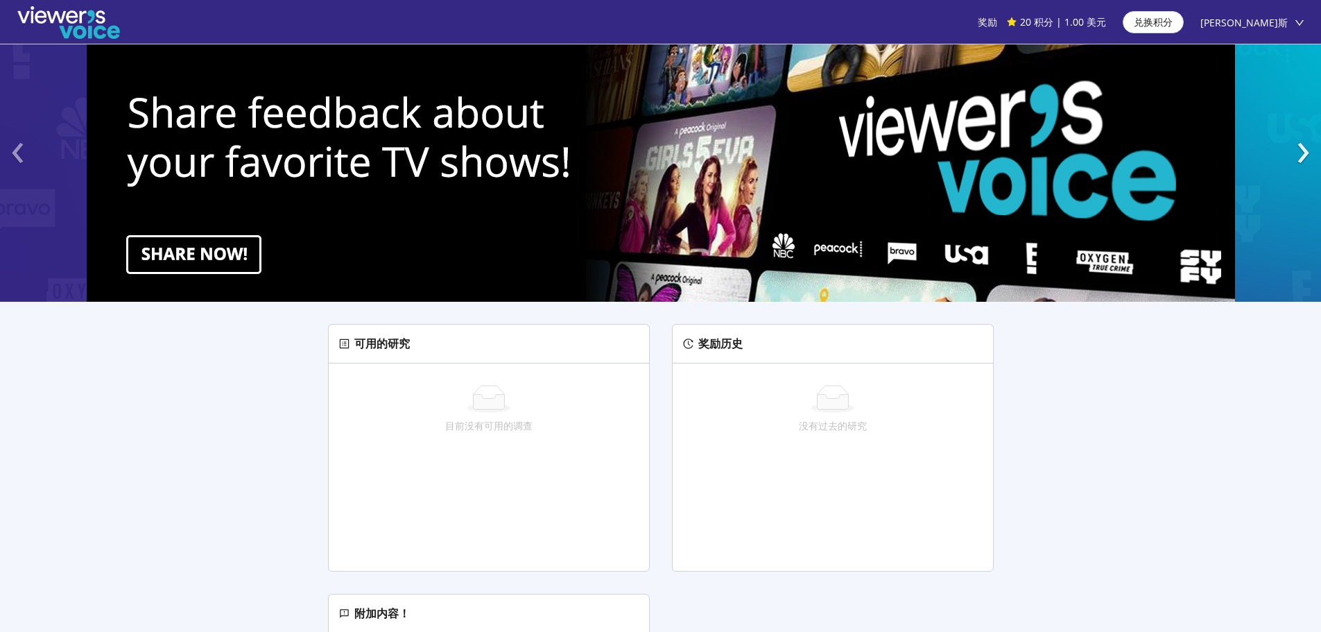
click at [1294, 150] on link "›" at bounding box center [1275, 205] width 92 height 193
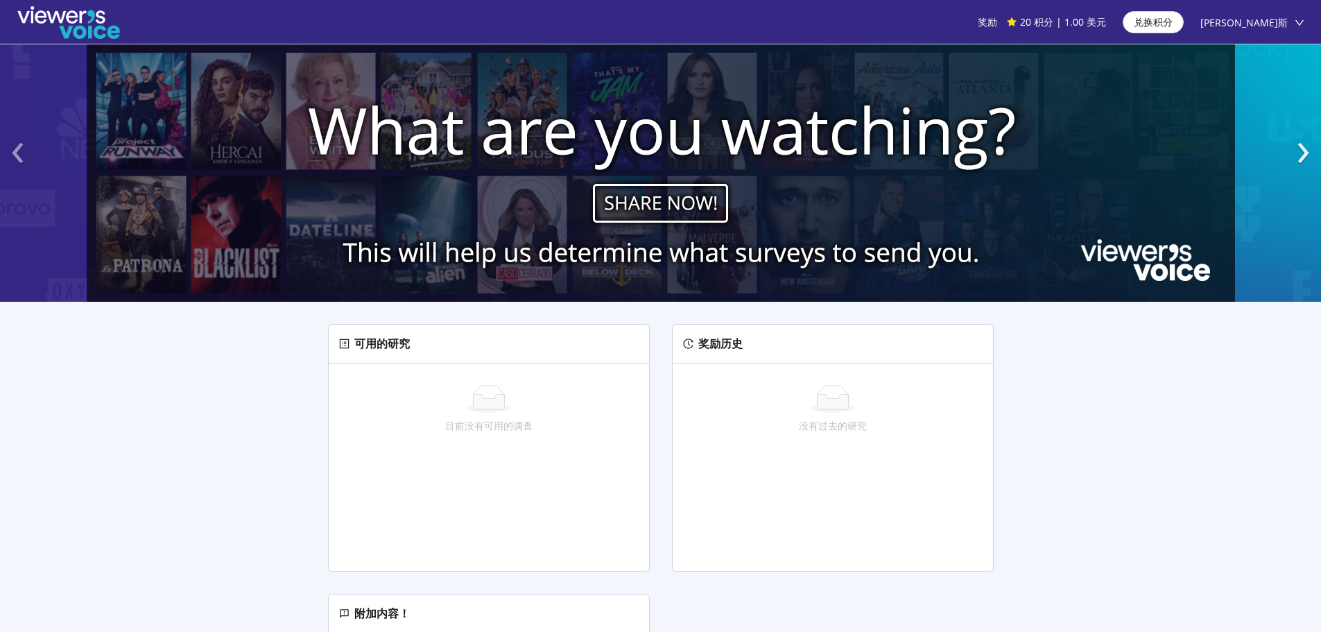
click at [1293, 158] on link "›" at bounding box center [1275, 205] width 92 height 193
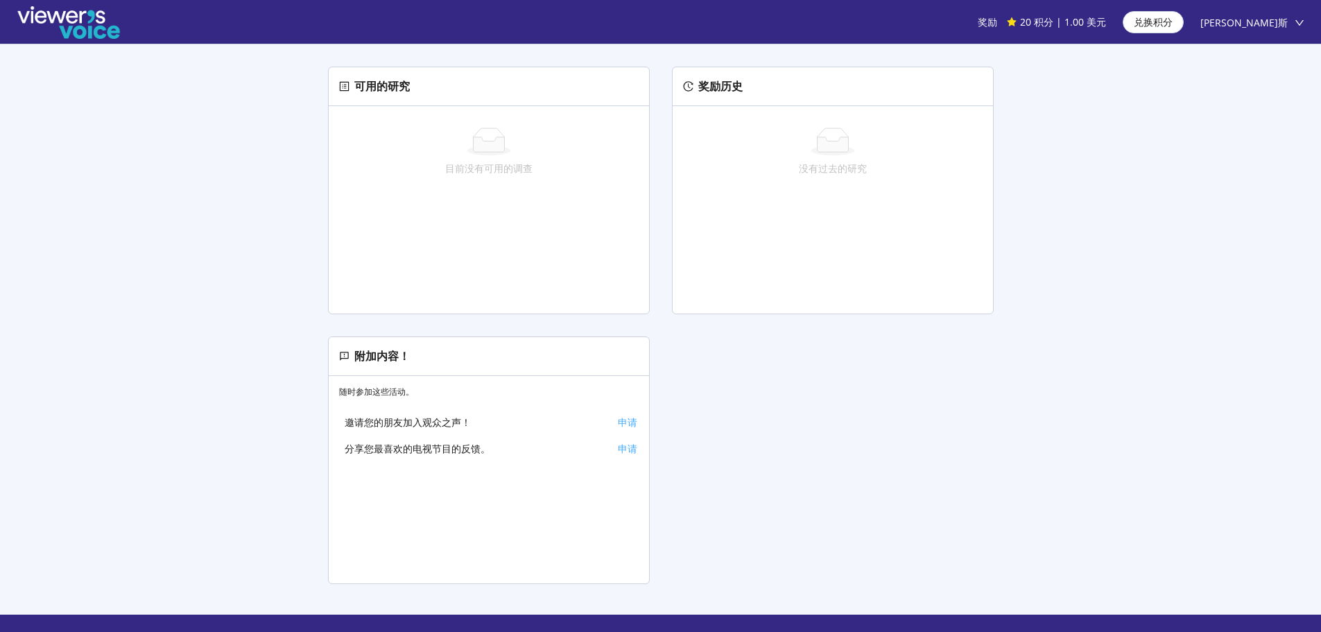
scroll to position [282, 0]
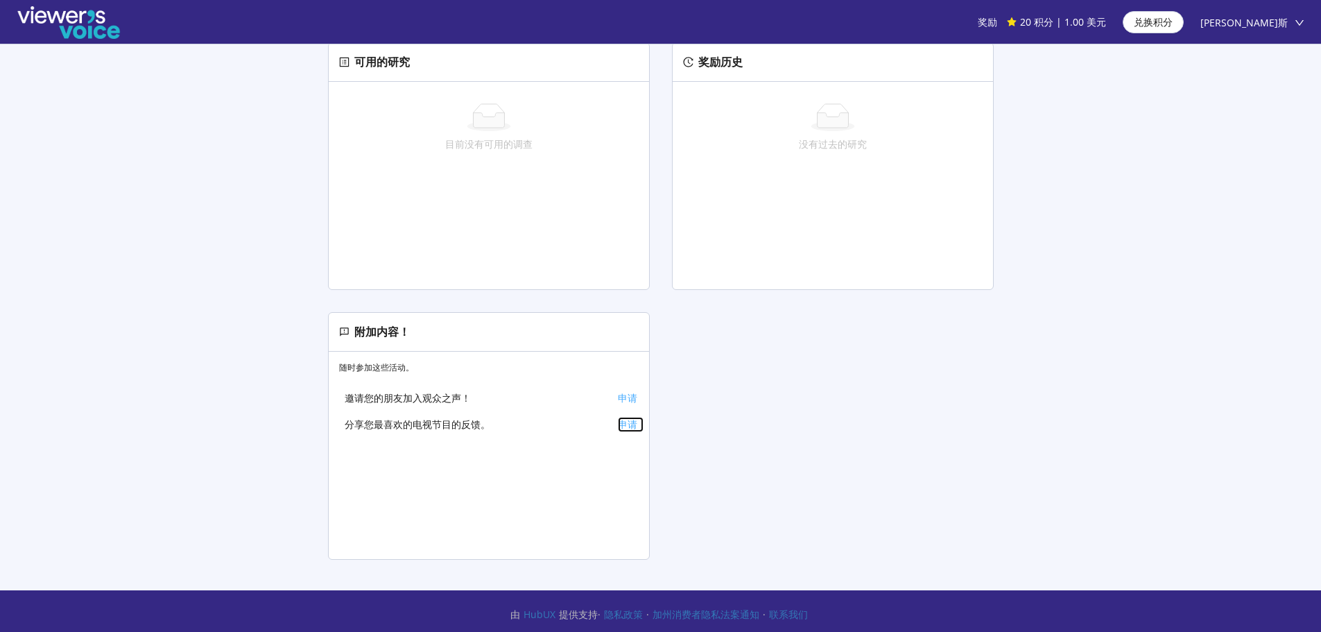
click at [628, 426] on font "申请" at bounding box center [627, 424] width 19 height 13
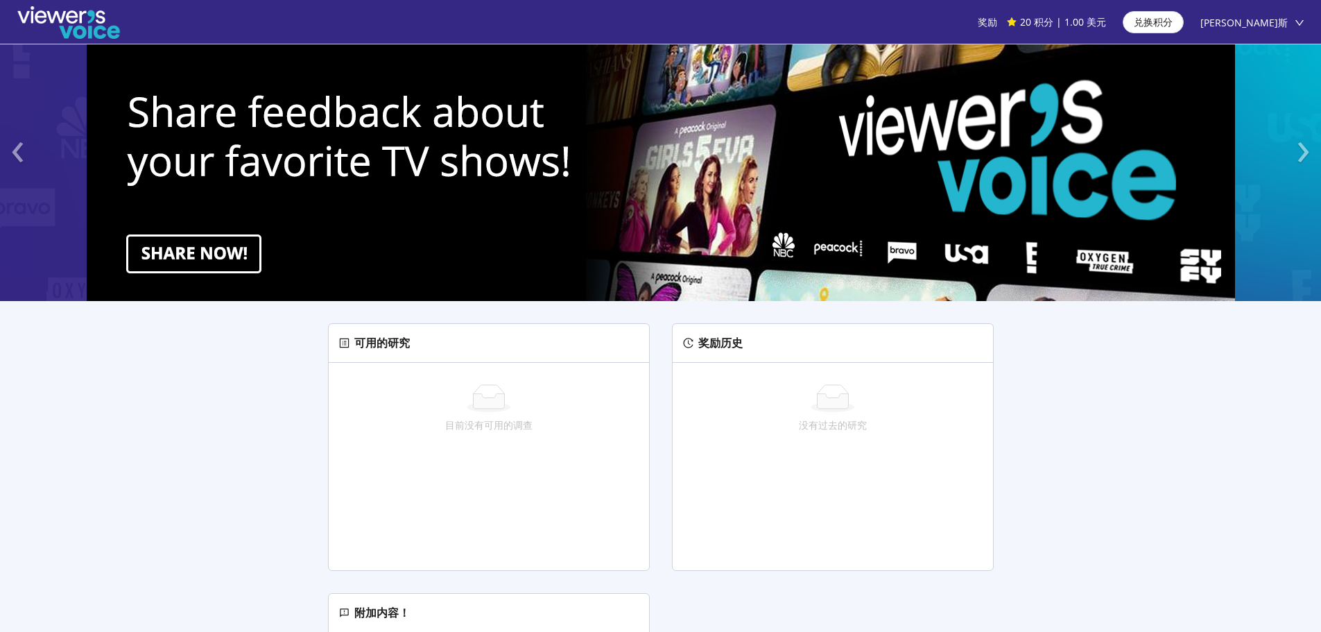
scroll to position [0, 0]
click at [13, 152] on font "‹" at bounding box center [17, 147] width 15 height 67
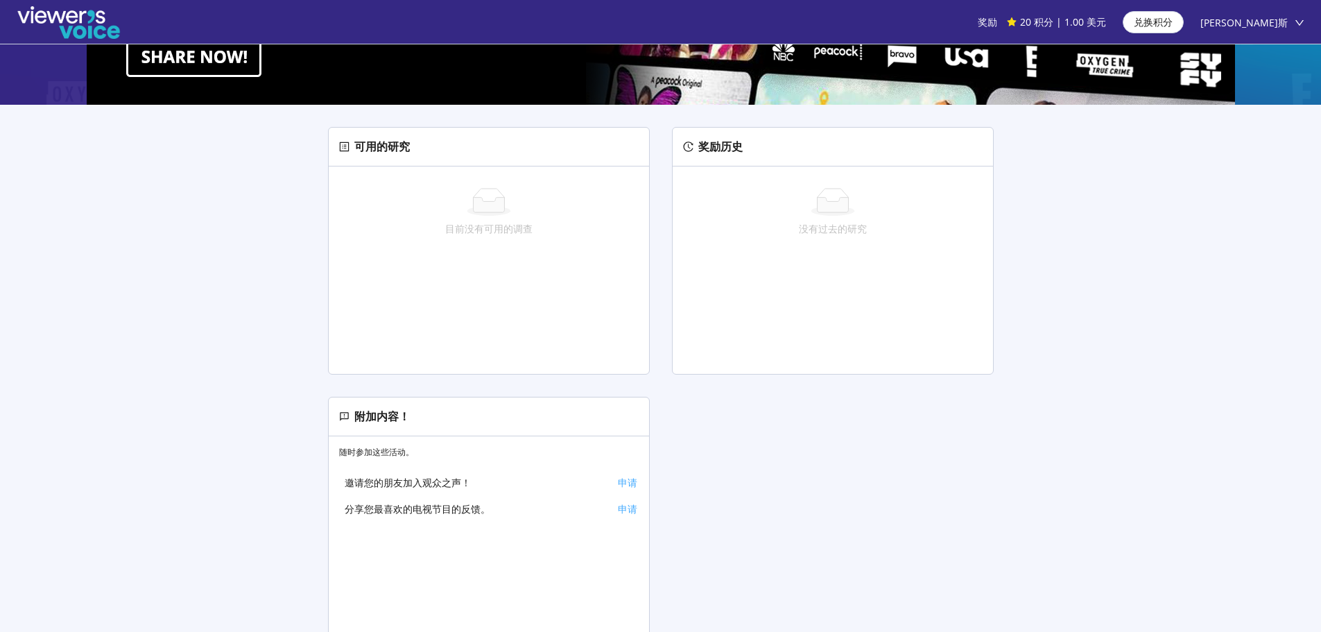
scroll to position [69, 0]
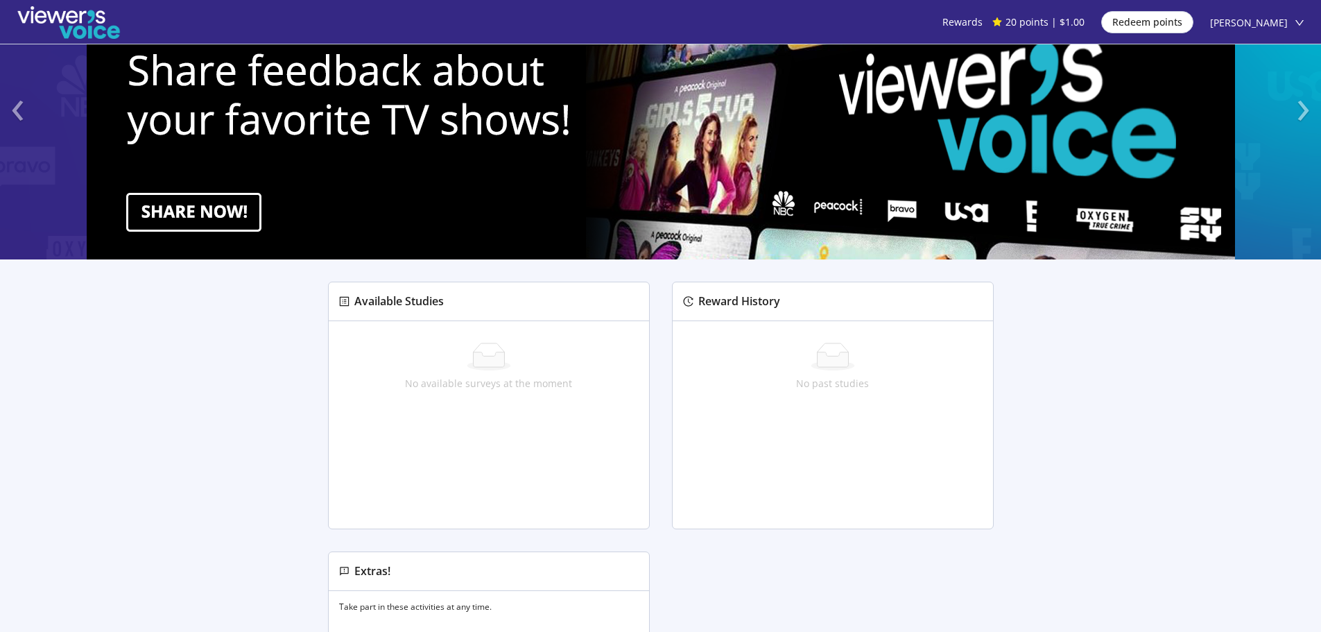
scroll to position [208, 0]
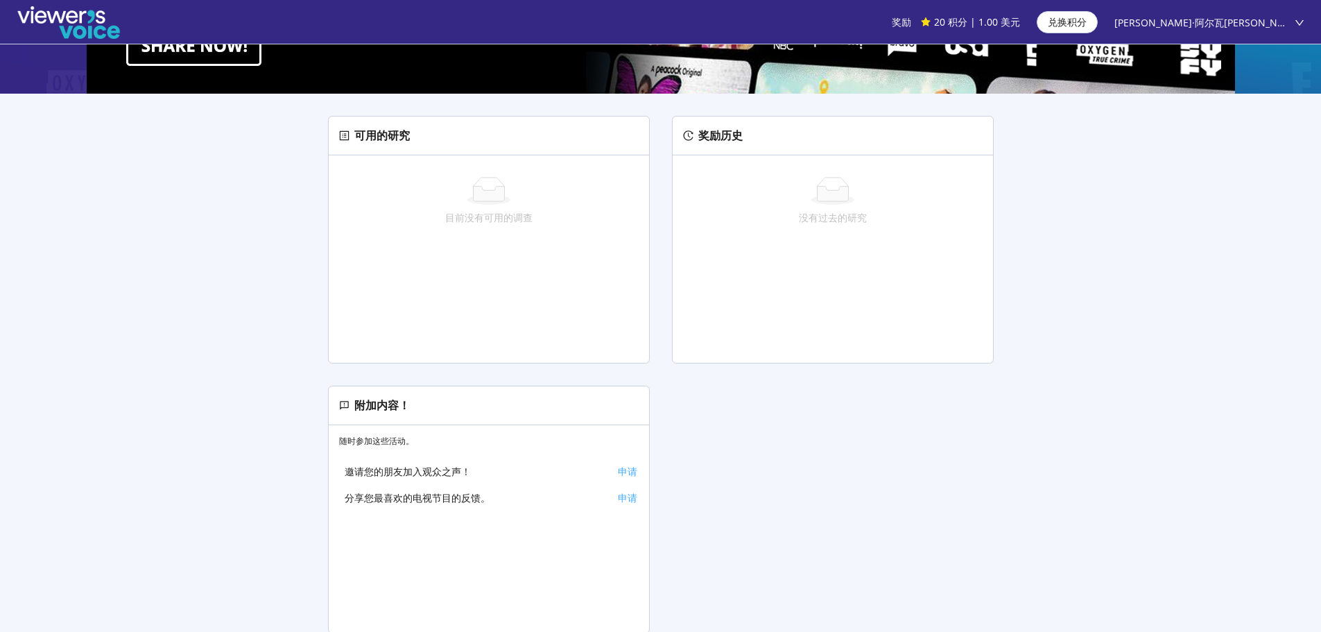
click at [760, 523] on div "可用的研究 目前没有可用的调查 奖励历史 没有过去的研究 附加内容！ 随时参加这些活动。 邀请您的朋友加入观众之声！ 申请 分享您最喜欢的电视节目的反馈。 申请" at bounding box center [661, 375] width 710 height 562
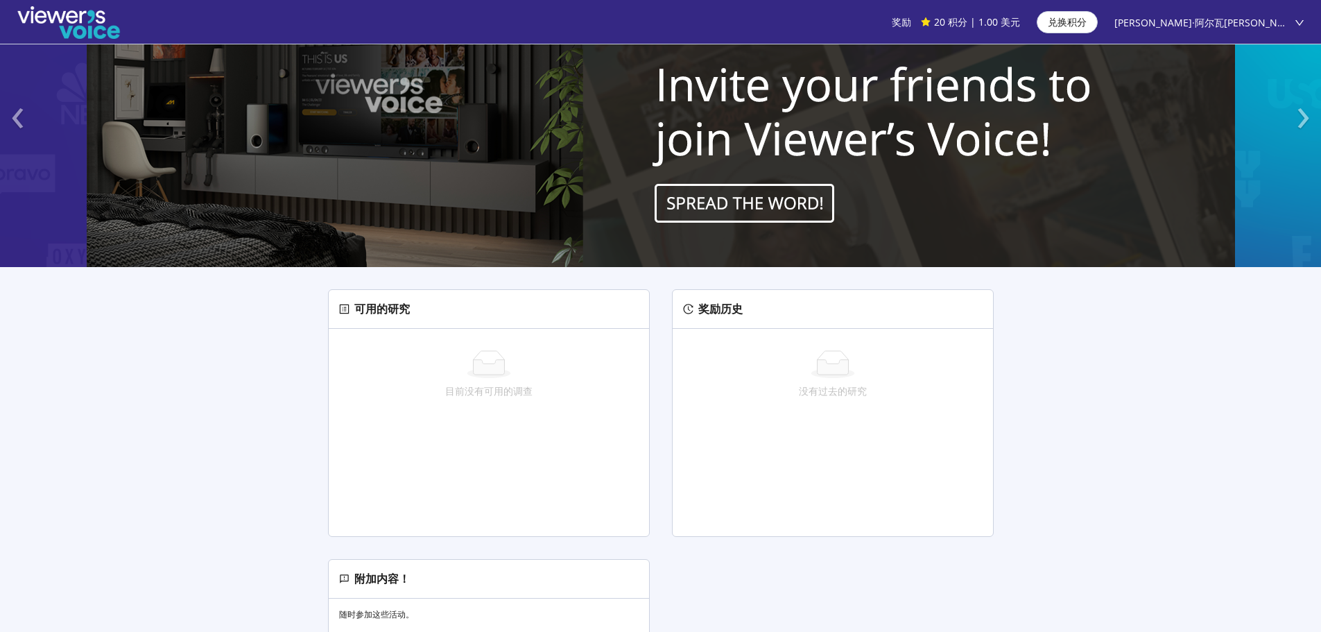
scroll to position [0, 0]
